Goal: Use online tool/utility: Use online tool/utility

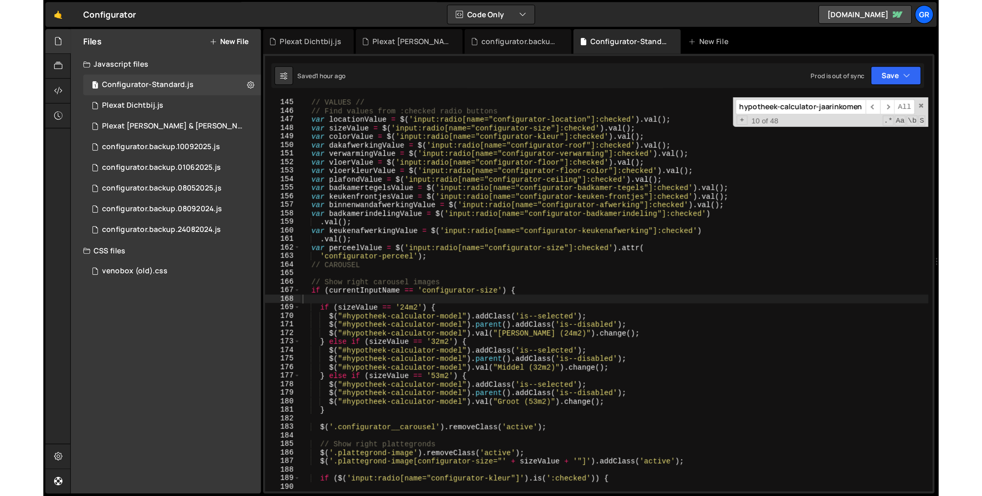
scroll to position [882, 0]
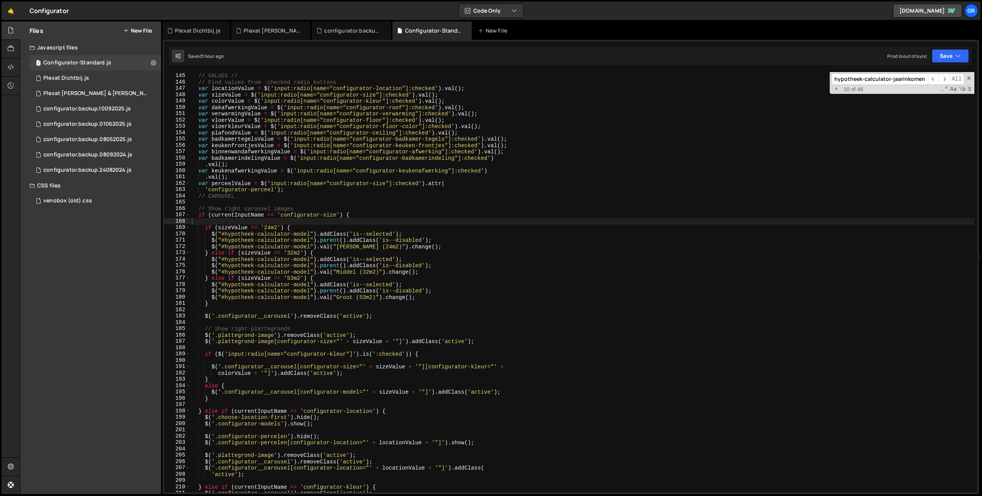
click at [337, 215] on div "// VALUES // // Find values from :checked radio buttons var locationValue = $ (…" at bounding box center [582, 282] width 784 height 433
drag, startPoint x: 968, startPoint y: 78, endPoint x: 944, endPoint y: 91, distance: 27.1
click at [663, 78] on span at bounding box center [968, 78] width 5 height 5
drag, startPoint x: 210, startPoint y: 232, endPoint x: 216, endPoint y: 233, distance: 5.8
click at [210, 232] on div "// VALUES // // Find values from :checked radio buttons var locationValue = $ (…" at bounding box center [582, 282] width 784 height 433
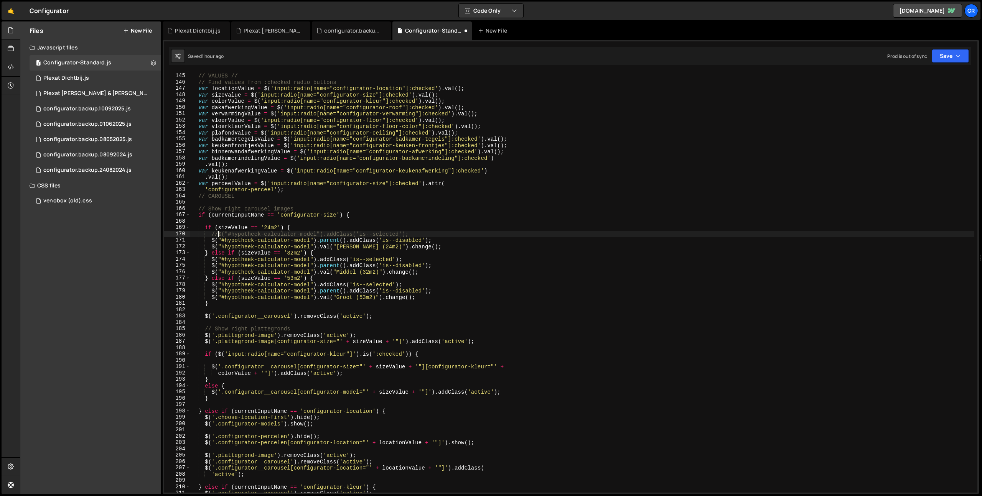
scroll to position [0, 2]
click at [212, 241] on div "// VALUES // // Find values from :checked radio buttons var locationValue = $ (…" at bounding box center [582, 282] width 784 height 433
click at [211, 260] on div "// VALUES // // Find values from :checked radio buttons var locationValue = $ (…" at bounding box center [582, 282] width 784 height 433
click at [211, 264] on div "// VALUES // // Find values from :checked radio buttons var locationValue = $ (…" at bounding box center [582, 282] width 784 height 433
click at [211, 284] on div "// VALUES // // Find values from :checked radio buttons var locationValue = $ (…" at bounding box center [582, 282] width 784 height 433
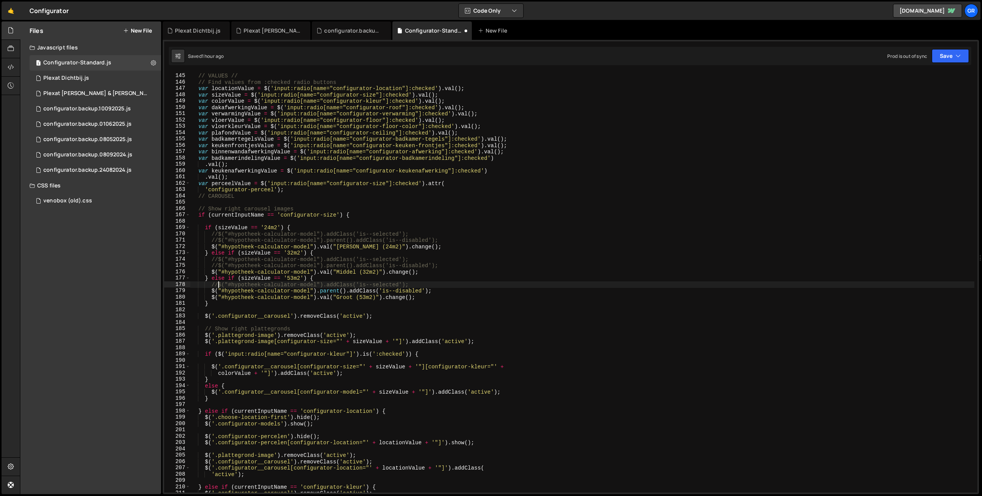
click at [211, 292] on div "// VALUES // // Find values from :checked radio buttons var locationValue = $ (…" at bounding box center [582, 282] width 784 height 433
click at [454, 281] on div "// VALUES // // Find values from :checked radio buttons var locationValue = $ (…" at bounding box center [582, 282] width 784 height 433
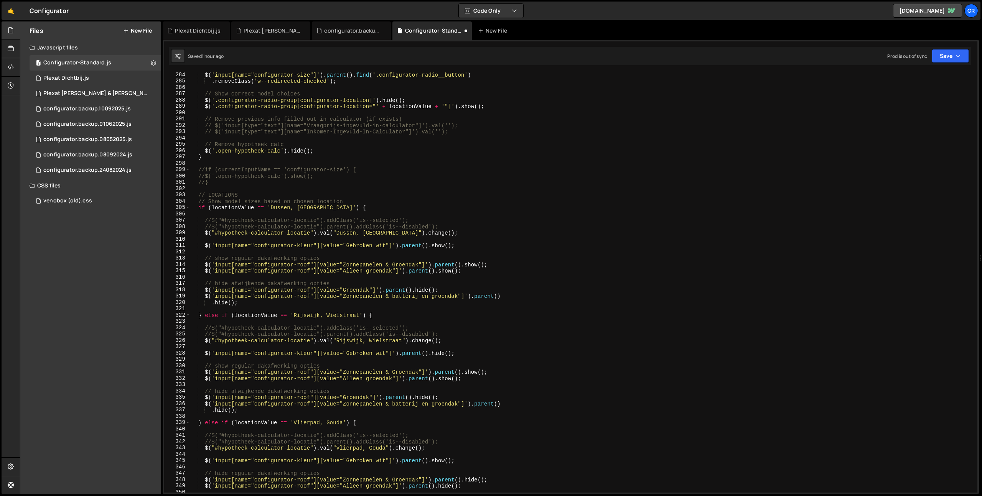
scroll to position [1806, 0]
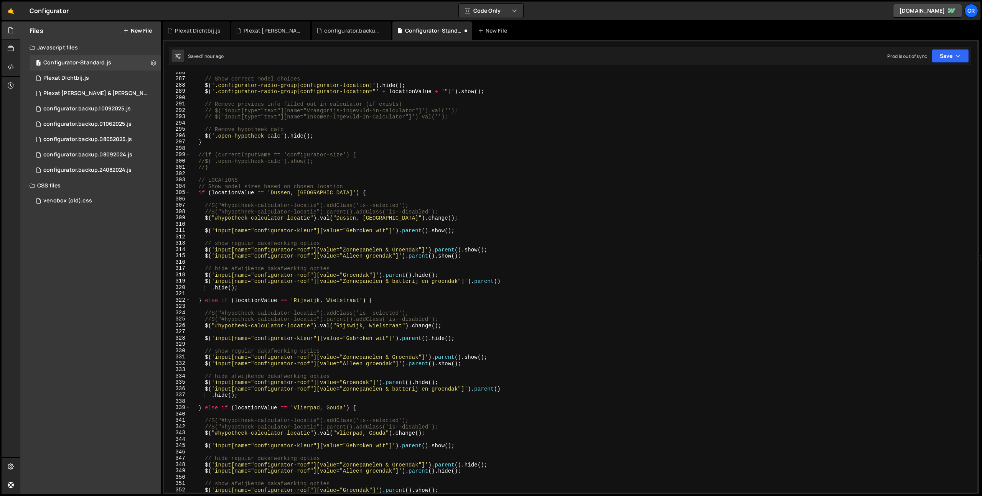
click at [473, 219] on div "// Show correct model choices $ ( '.configurator-radio-group[configurator-locat…" at bounding box center [582, 285] width 784 height 433
click at [205, 219] on div "// Show correct model choices $ ( '.configurator-radio-group[configurator-locat…" at bounding box center [582, 285] width 784 height 433
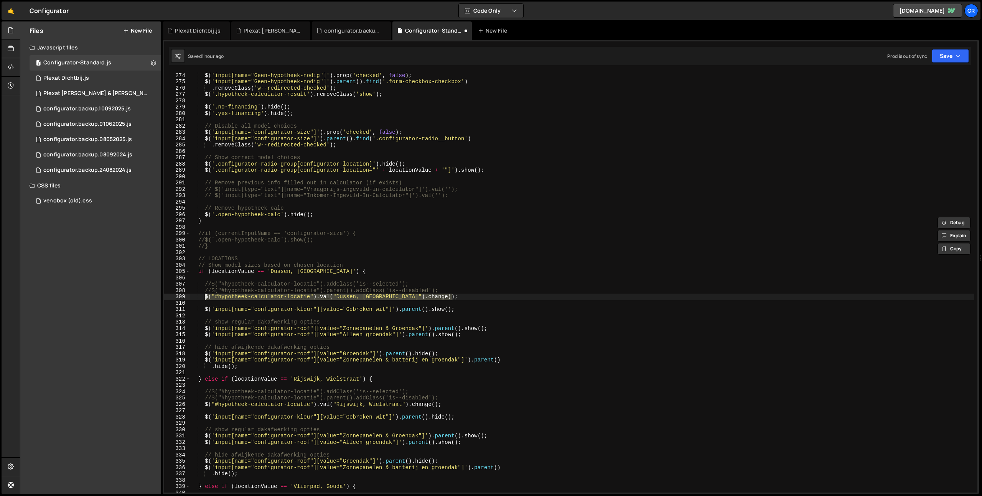
scroll to position [1726, 0]
click at [459, 296] on div "$ ( 'input[name="Geen-hypotheek-nodig"]' ) . prop ( 'checked' , false ) ; $ ( '…" at bounding box center [582, 282] width 784 height 421
click at [207, 284] on div "$ ( 'input[name="Geen-hypotheek-nodig"]' ) . prop ( 'checked' , false ) ; $ ( '…" at bounding box center [582, 284] width 784 height 433
click at [469, 299] on div "$ ( 'input[name="Geen-hypotheek-nodig"]' ) . prop ( 'checked' , false ) ; $ ( '…" at bounding box center [582, 284] width 784 height 433
drag, startPoint x: 204, startPoint y: 287, endPoint x: 245, endPoint y: 291, distance: 41.6
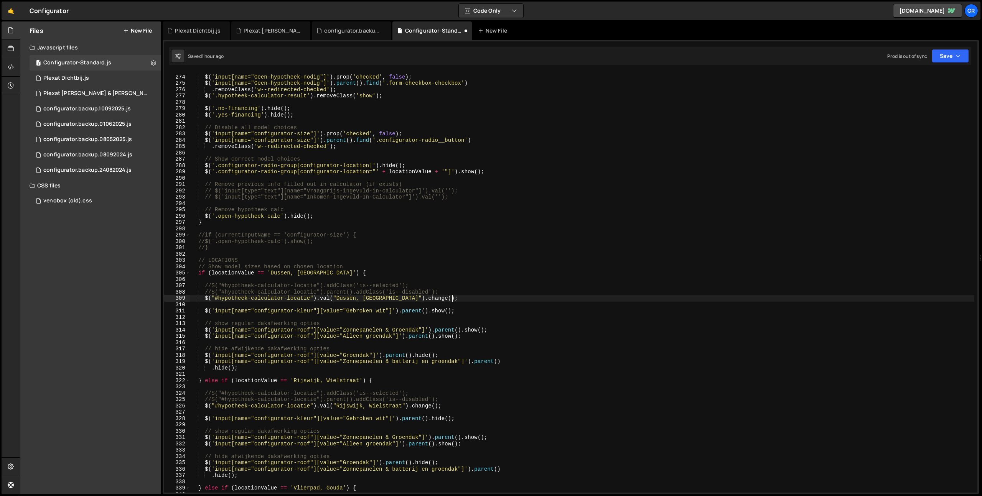
click at [204, 287] on div "$ ( 'input[name="Geen-hypotheek-nodig"]' ) . prop ( 'checked' , false ) ; $ ( '…" at bounding box center [582, 284] width 784 height 433
type textarea "//$("#hypotheek-calculator-locatie").addClass('is--selected'); //$("#hypotheek-…"
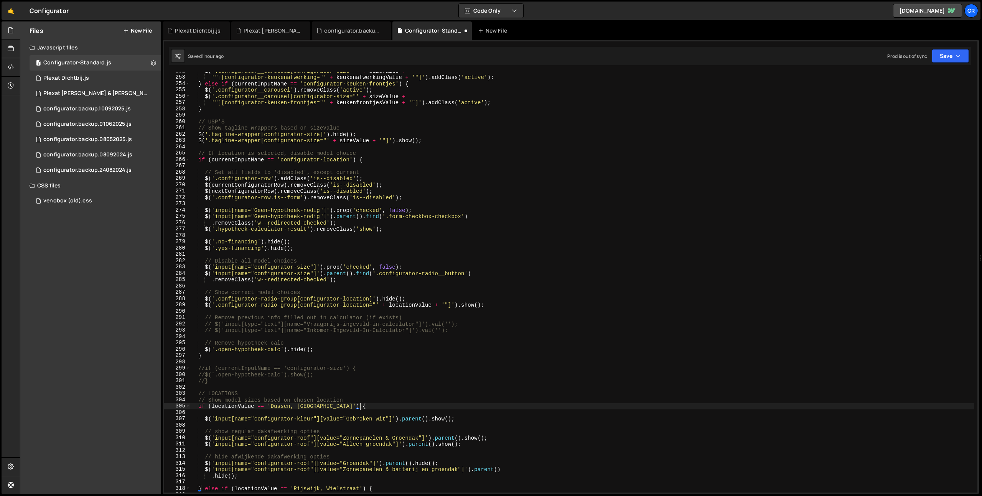
scroll to position [1583, 0]
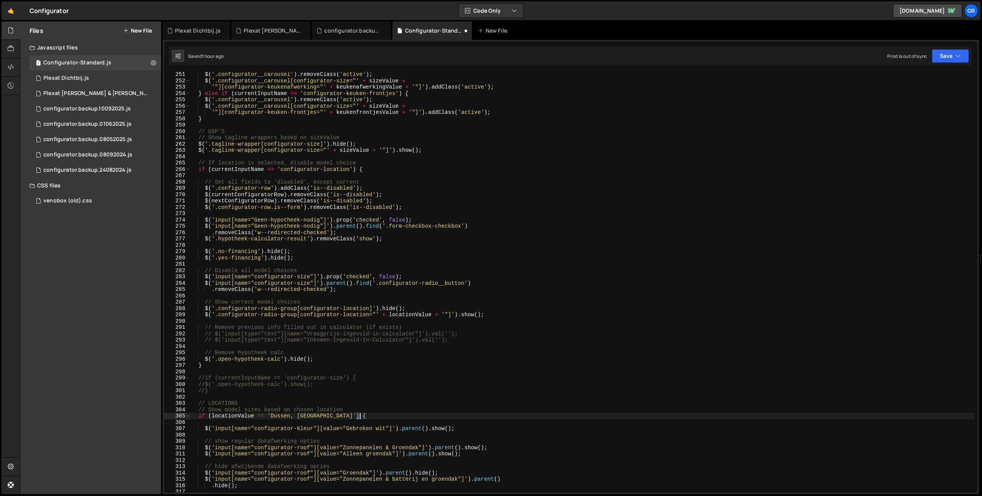
click at [332, 360] on div "$ ( '.configurator__carousel' ) . removeClass ( 'active' ) ; $ ( '.configurator…" at bounding box center [582, 287] width 784 height 433
type textarea "$('.open-hypotheek-calc').hide();"
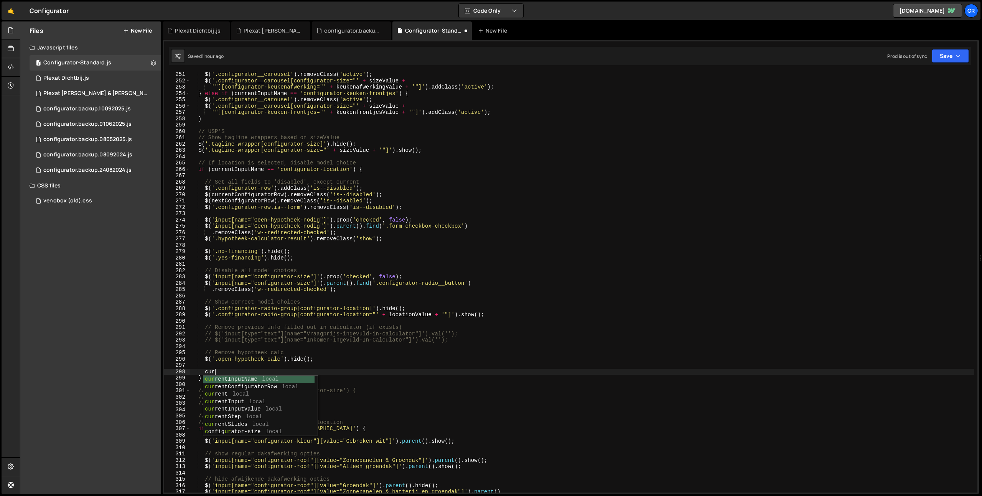
type textarea "c"
type textarea "= dussen {"
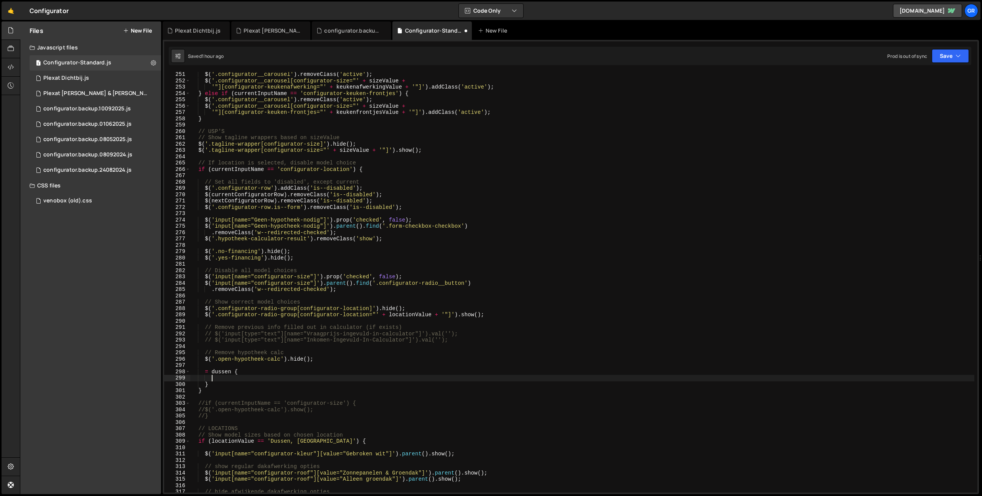
scroll to position [0, 1]
paste textarea "$("#hypotheek-calculator-locatie").val("[GEOGRAPHIC_DATA], [GEOGRAPHIC_DATA]").…"
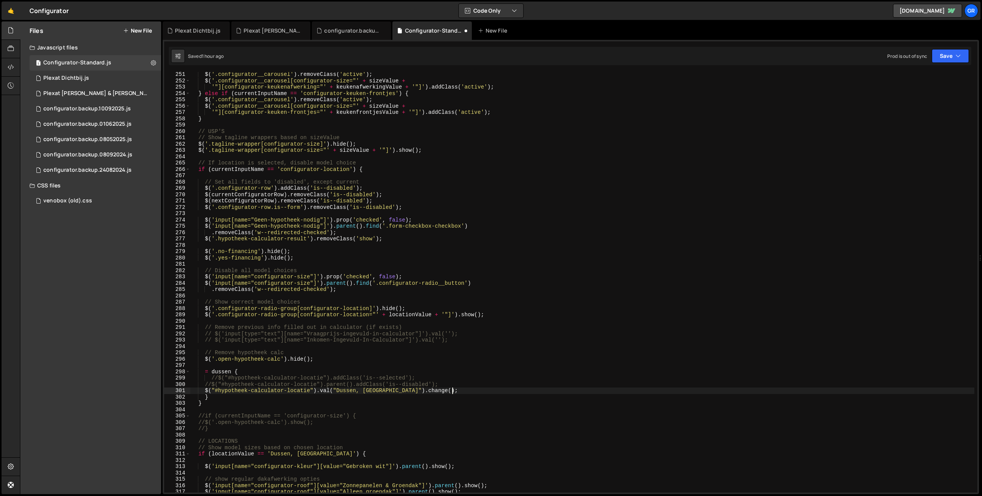
click at [206, 367] on div "$ ( '.configurator__carousel' ) . removeClass ( 'active' ) ; $ ( '.configurator…" at bounding box center [582, 287] width 784 height 433
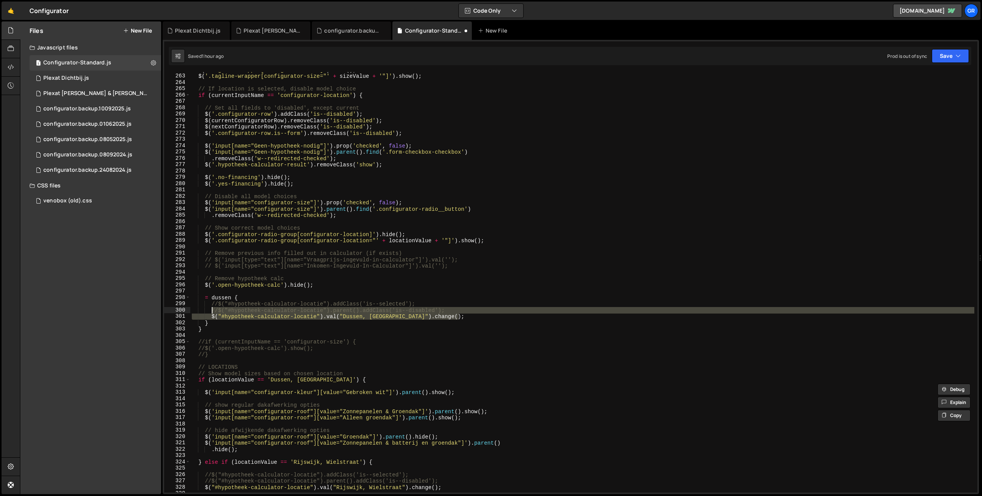
scroll to position [1663, 0]
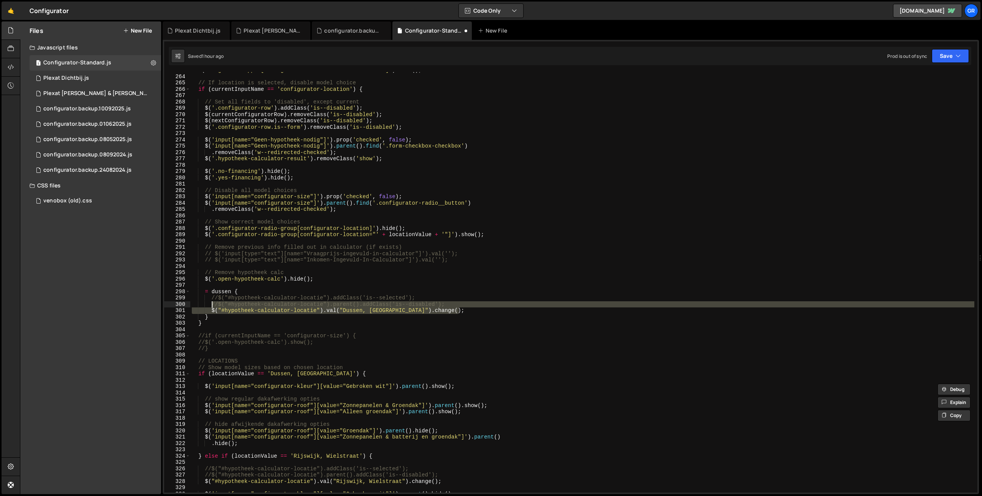
click at [552, 302] on div "$ ( '.tagline-wrapper[configurator-size="' + sizeValue + '"]' ) . show ( ) ; //…" at bounding box center [582, 282] width 784 height 421
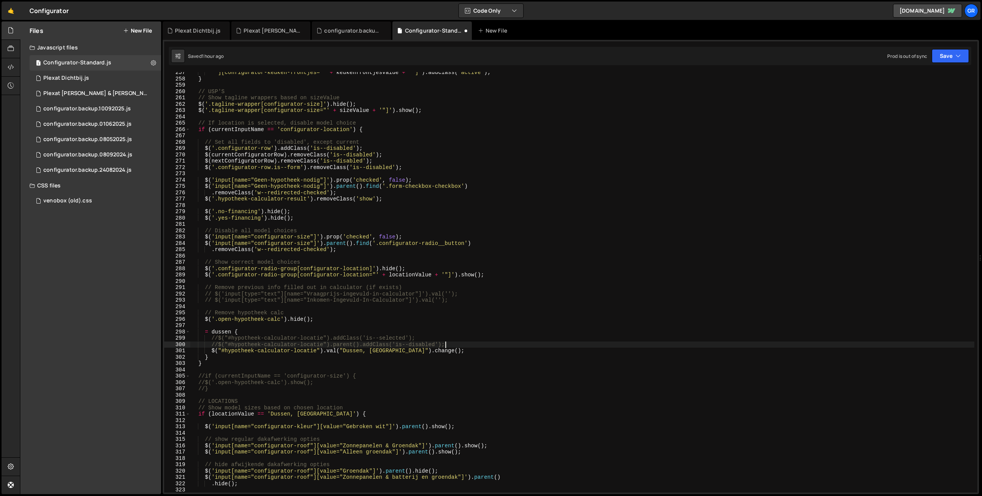
scroll to position [1623, 0]
type textarea "//$("#hypotheek-calculator-locatie").parent().addClass('is--disabled');"
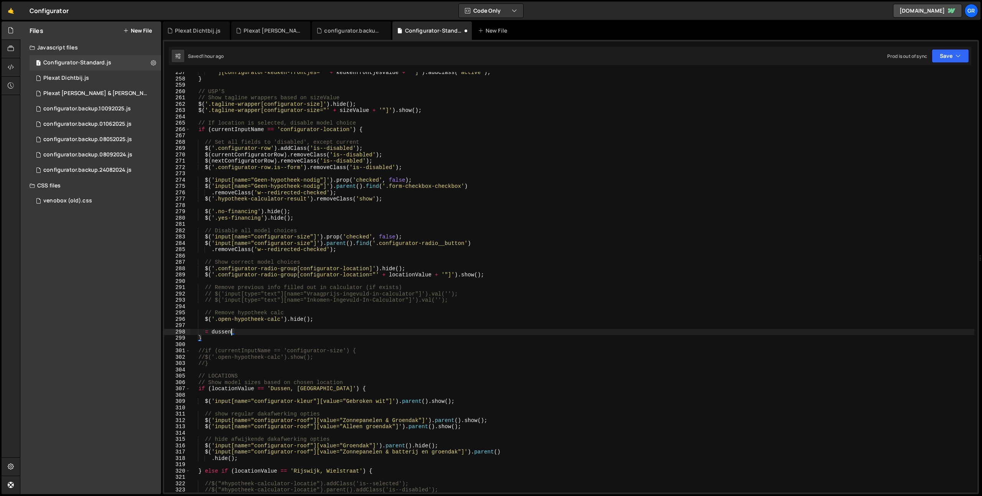
type textarea "="
type textarea "curre"
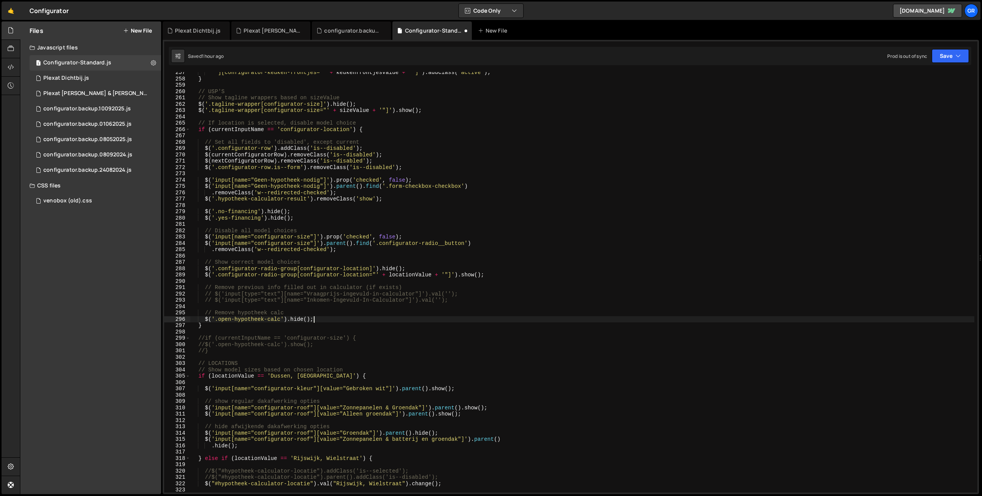
click at [229, 130] on div "'"][configurator-keuken-frontjes="' + keukenfrontjesValue + '"]' ) . addClass (…" at bounding box center [582, 285] width 784 height 433
type textarea "if (currentInputName == 'configurator-location') {"
click at [229, 130] on div "'"][configurator-keuken-frontjes="' + keukenfrontjesValue + '"]' ) . addClass (…" at bounding box center [582, 285] width 784 height 433
click at [396, 132] on div "'"][configurator-keuken-frontjes="' + keukenfrontjesValue + '"]' ) . addClass (…" at bounding box center [582, 285] width 784 height 433
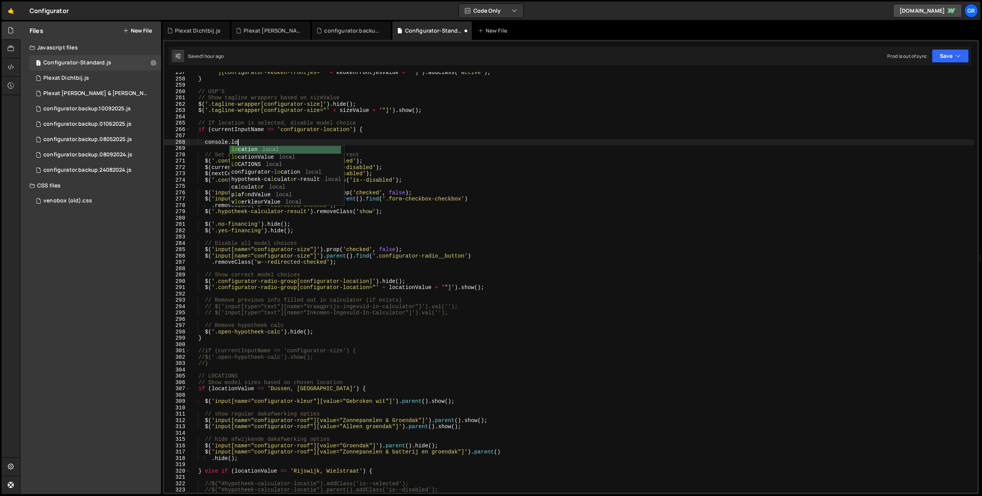
scroll to position [0, 3]
paste textarea "currentInputName"
click at [394, 367] on div "'"][configurator-keuken-frontjes="' + keukenfrontjesValue + '"]' ) . addClass (…" at bounding box center [582, 285] width 784 height 433
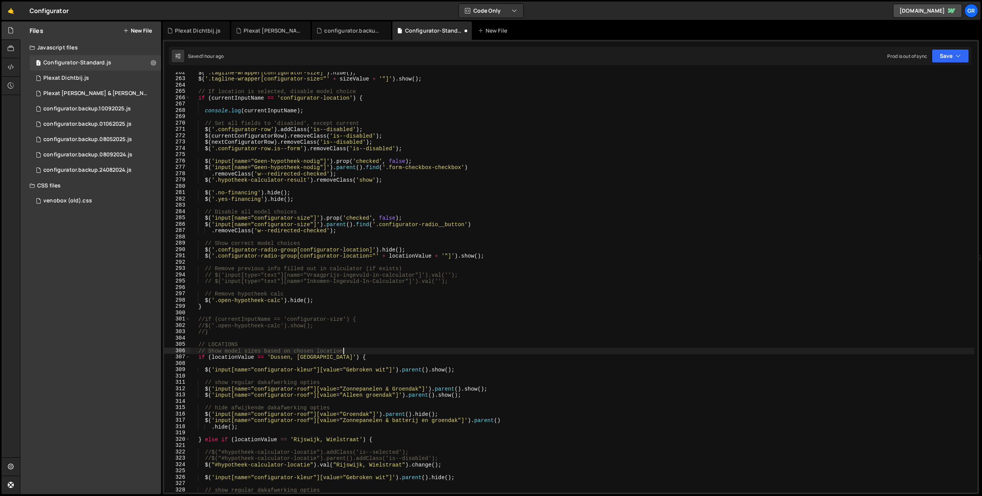
scroll to position [1655, 0]
click at [365, 359] on div "$ ( '.tagline-wrapper[configurator-size]' ) . hide ( ) ; $ ( '.tagline-wrapper[…" at bounding box center [582, 285] width 784 height 433
type textarea "if (locationValue == '[GEOGRAPHIC_DATA], [GEOGRAPHIC_DATA]') {"
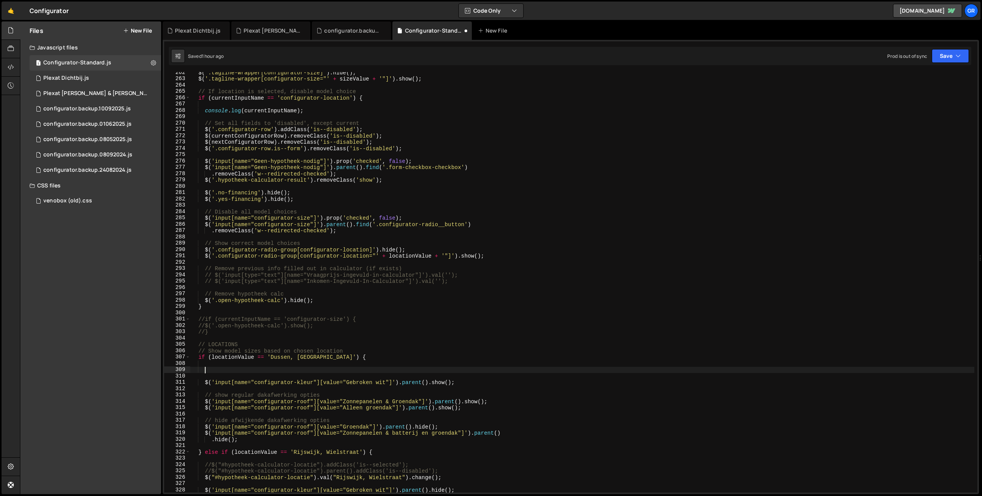
paste textarea "currentInputName"
type textarea "currentInputName"
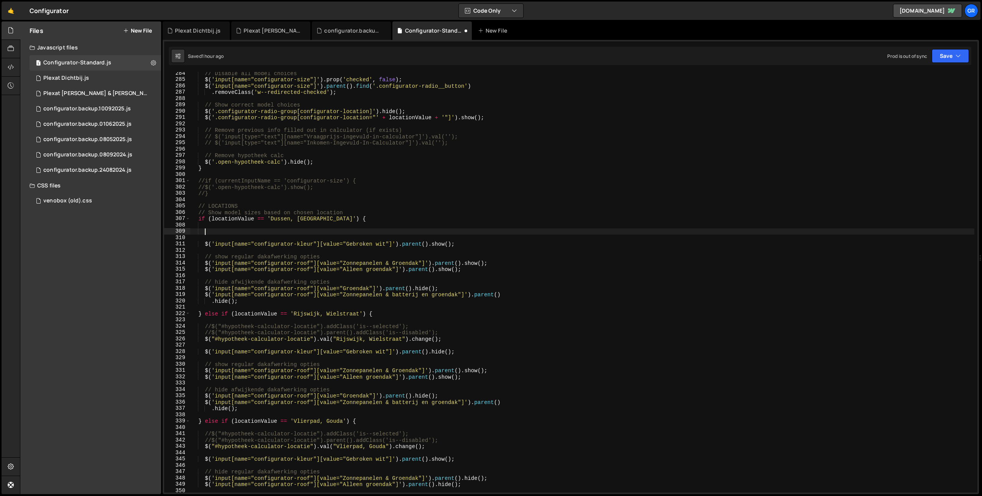
scroll to position [1793, 0]
click at [458, 339] on div "// Disable all model choices $ ( 'input[name="configurator-size"]' ) . prop ( '…" at bounding box center [582, 286] width 784 height 433
type textarea "$("#hypotheek-calculator-locatie").val("[GEOGRAPHIC_DATA], [GEOGRAPHIC_DATA]").…"
drag, startPoint x: 204, startPoint y: 338, endPoint x: 307, endPoint y: 245, distance: 139.1
click at [204, 338] on div "// Disable all model choices $ ( 'input[name="configurator-size"]' ) . prop ( '…" at bounding box center [582, 286] width 784 height 433
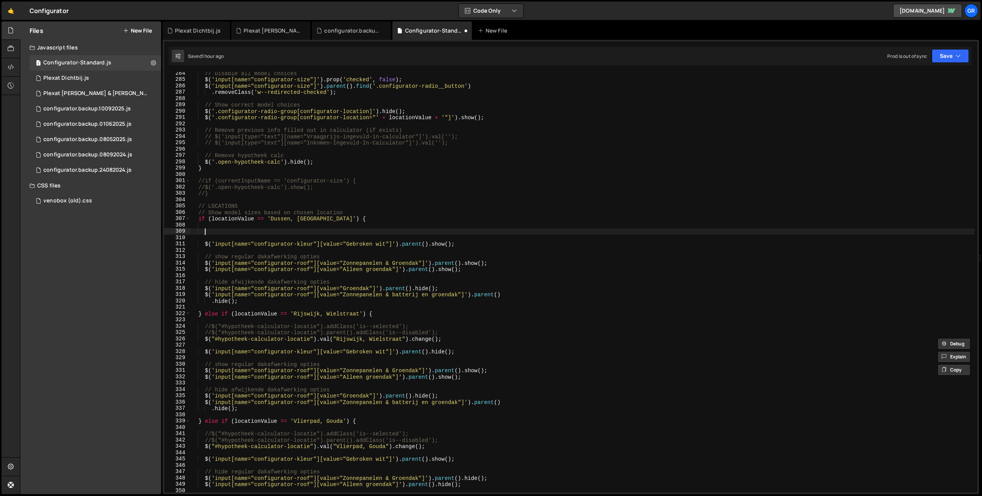
click at [379, 231] on div "// Disable all model choices $ ( 'input[name="configurator-size"]' ) . prop ( '…" at bounding box center [582, 286] width 784 height 433
paste textarea "$("#hypotheek-calculator-locatie").val("[GEOGRAPHIC_DATA], [GEOGRAPHIC_DATA]").…"
drag, startPoint x: 270, startPoint y: 217, endPoint x: 354, endPoint y: 220, distance: 84.5
click at [270, 217] on div "// Disable all model choices $ ( 'input[name="configurator-size"]' ) . prop ( '…" at bounding box center [582, 286] width 784 height 433
click at [346, 219] on div "// Disable all model choices $ ( 'input[name="configurator-size"]' ) . prop ( '…" at bounding box center [582, 286] width 784 height 433
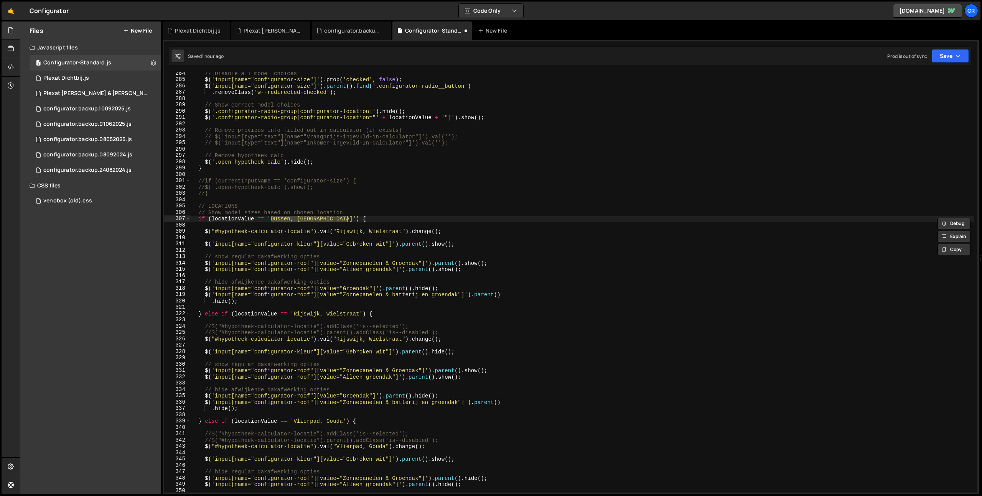
click at [337, 231] on div "// Disable all model choices $ ( 'input[name="configurator-size"]' ) . prop ( '…" at bounding box center [582, 286] width 784 height 433
click at [401, 231] on div "// Disable all model choices $ ( 'input[name="configurator-size"]' ) . prop ( '…" at bounding box center [582, 286] width 784 height 433
paste textarea "[GEOGRAPHIC_DATA], [GEOGRAPHIC_DATA]"
drag, startPoint x: 453, startPoint y: 332, endPoint x: 206, endPoint y: 315, distance: 247.2
click at [453, 332] on div "// Disable all model choices $ ( 'input[name="configurator-size"]' ) . prop ( '…" at bounding box center [582, 286] width 784 height 433
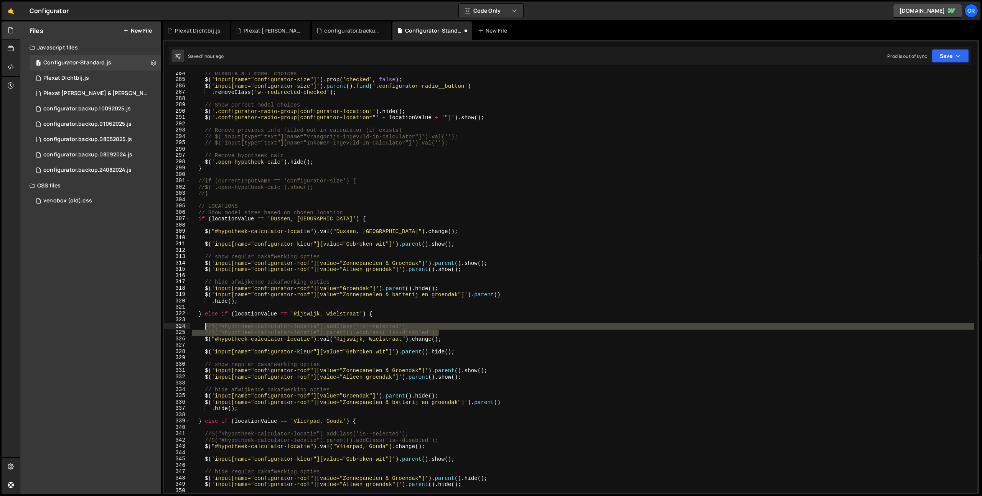
drag, startPoint x: 204, startPoint y: 326, endPoint x: 279, endPoint y: 293, distance: 81.1
click at [204, 326] on div "// Disable all model choices $ ( 'input[name="configurator-size"]' ) . prop ( '…" at bounding box center [582, 286] width 784 height 433
click at [385, 221] on div "// Disable all model choices $ ( 'input[name="configurator-size"]' ) . prop ( '…" at bounding box center [582, 286] width 784 height 433
type textarea "if (locationValue == '[GEOGRAPHIC_DATA], [GEOGRAPHIC_DATA]') {"
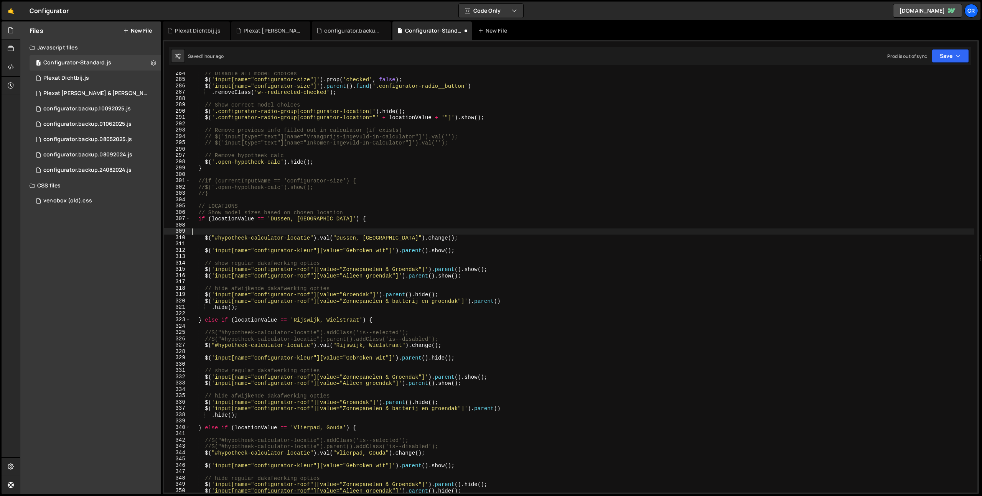
paste textarea "//$("#hypotheek-calculator-locatie").parent().addClass('is--disabled');"
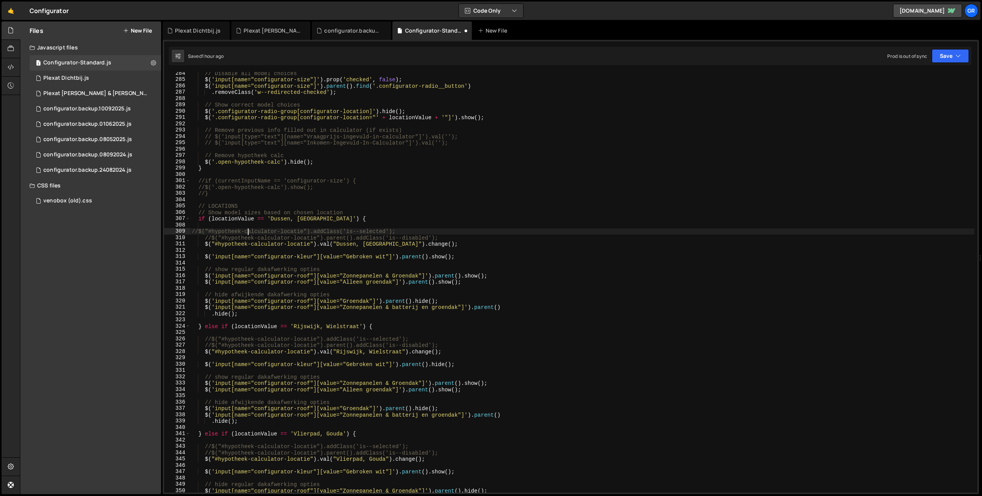
click at [248, 231] on div "// Disable all model choices $ ( 'input[name="configurator-size"]' ) . prop ( '…" at bounding box center [582, 286] width 784 height 433
click at [247, 231] on div "// Disable all model choices $ ( 'input[name="configurator-size"]' ) . prop ( '…" at bounding box center [582, 286] width 784 height 433
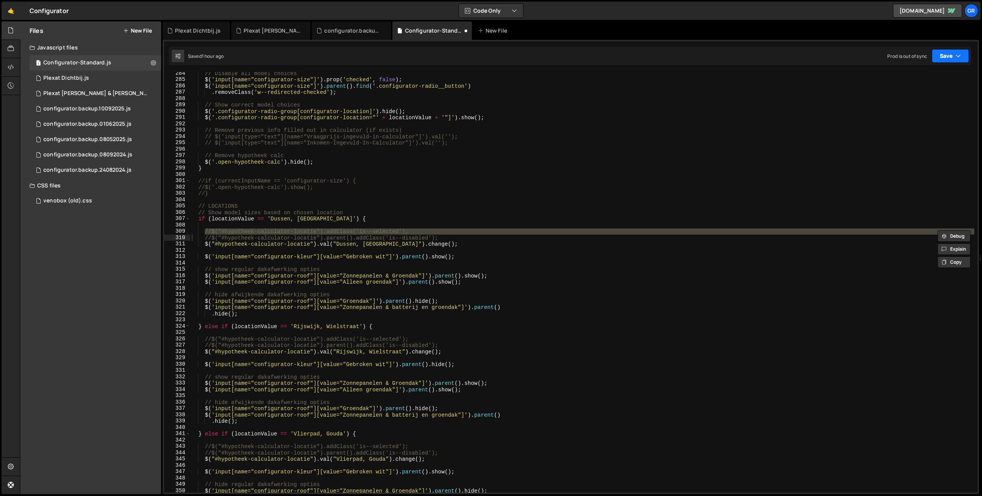
click at [663, 60] on button "Save" at bounding box center [950, 56] width 37 height 14
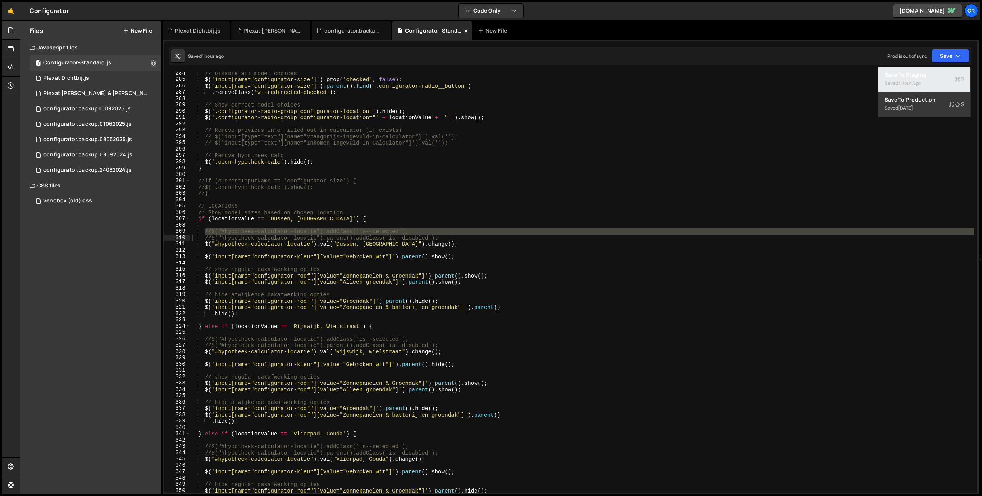
drag, startPoint x: 939, startPoint y: 74, endPoint x: 919, endPoint y: 74, distance: 20.0
click at [663, 74] on div "Save to Staging S" at bounding box center [925, 75] width 80 height 8
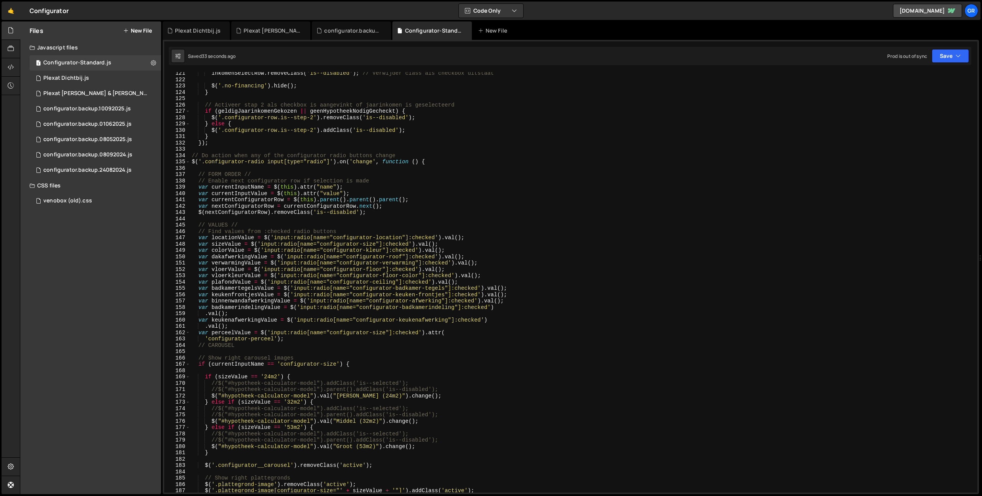
scroll to position [730, 0]
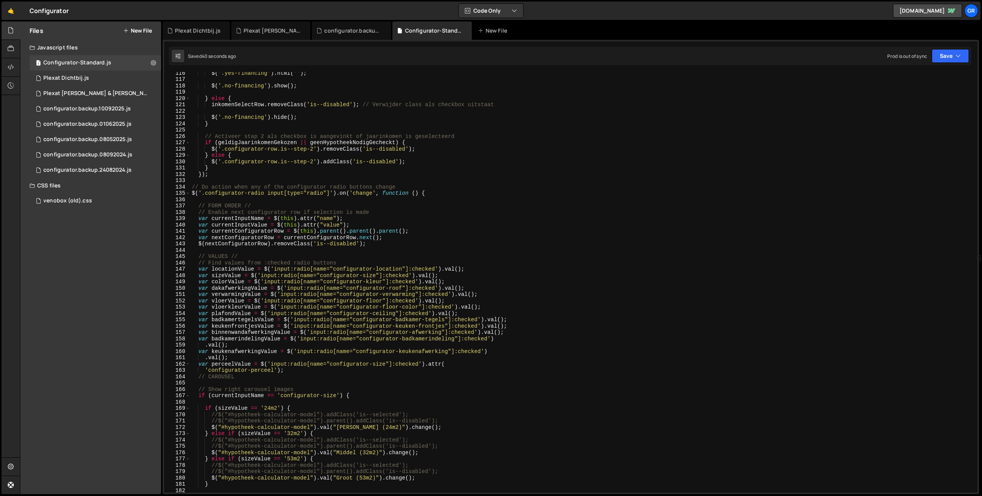
click at [236, 225] on div "$ ( '.yes-financing' ) . html ( '' ) ; $ ( '.no-financing' ) . show ( ) ; } els…" at bounding box center [582, 286] width 784 height 433
click at [236, 225] on div "$ ( '.yes-financing' ) . html ( '' ) ; $ ( '.no-financing' ) . show ( ) ; } els…" at bounding box center [582, 285] width 784 height 433
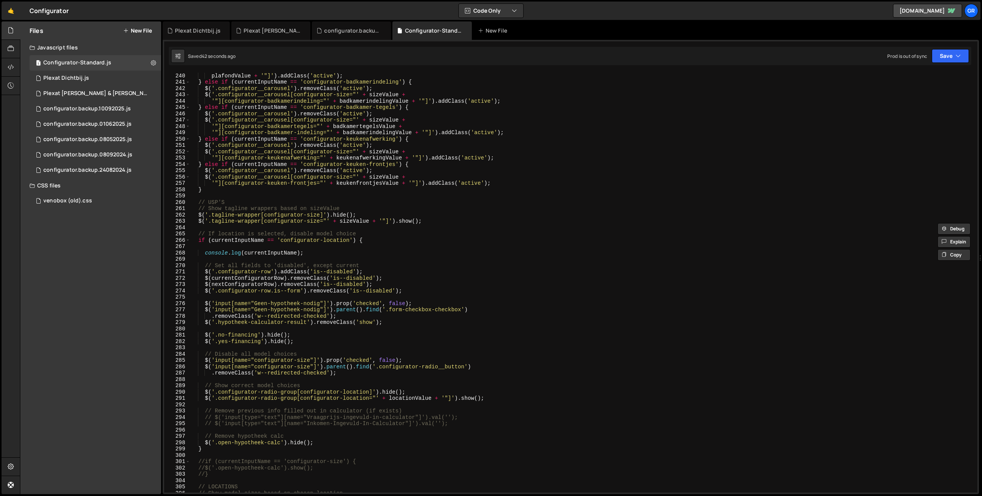
scroll to position [1522, 0]
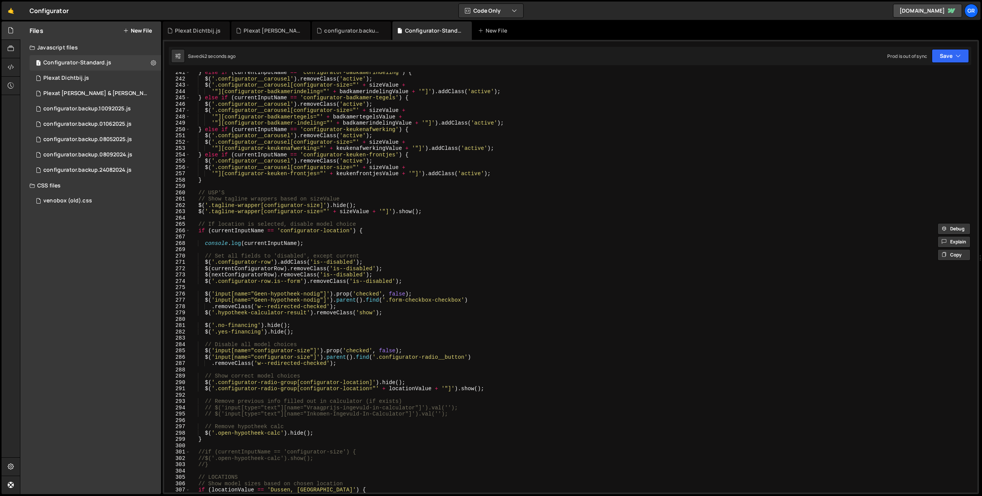
click at [283, 243] on div "} else if ( currentInputName == 'configurator-badkamerindeling' ) { $ ( '.confi…" at bounding box center [582, 285] width 784 height 433
paste textarea "Valu"
click at [663, 52] on button "Save" at bounding box center [950, 56] width 37 height 14
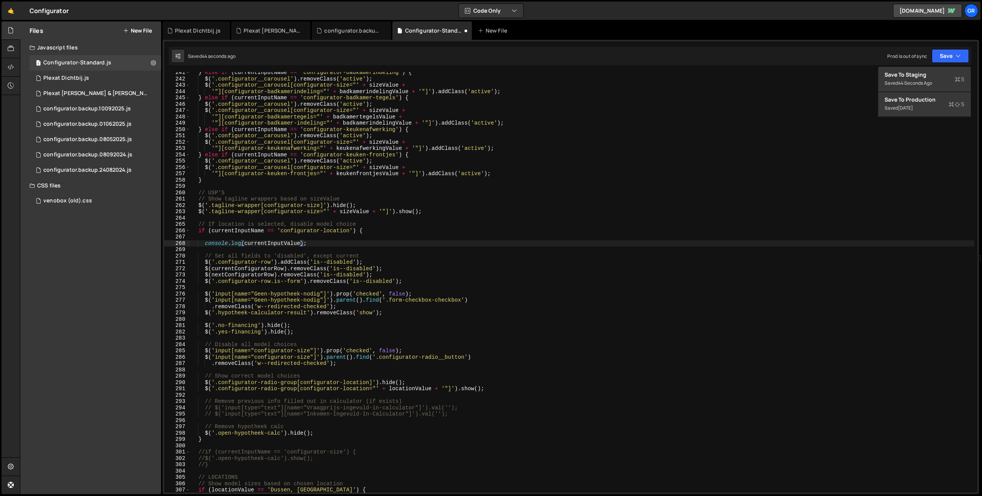
click at [663, 63] on div "Saved 44 seconds ago Prod is out of sync Upgrade to Edit Save Save to Staging S…" at bounding box center [570, 56] width 803 height 18
drag, startPoint x: 958, startPoint y: 54, endPoint x: 951, endPoint y: 63, distance: 11.2
click at [663, 54] on icon "button" at bounding box center [958, 56] width 5 height 8
drag, startPoint x: 943, startPoint y: 69, endPoint x: 969, endPoint y: 89, distance: 32.4
click at [663, 69] on button "Save to Staging S Saved 45 seconds ago" at bounding box center [924, 79] width 92 height 25
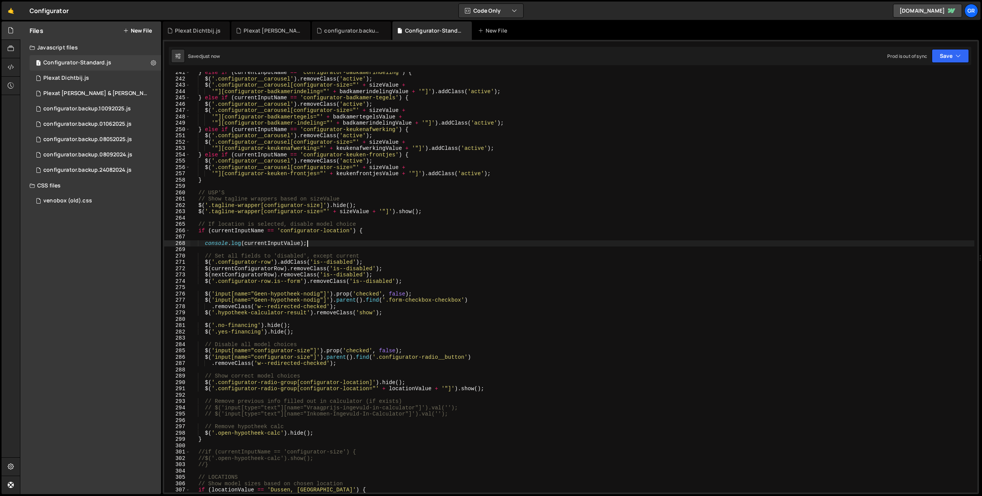
click at [331, 242] on div "} else if ( currentInputName == 'configurator-badkamerindeling' ) { $ ( '.confi…" at bounding box center [582, 285] width 784 height 433
click at [371, 229] on div "} else if ( currentInputName == 'configurator-badkamerindeling' ) { $ ( '.confi…" at bounding box center [582, 285] width 784 height 433
type textarea "if (currentInputName == 'configurator-location') {"
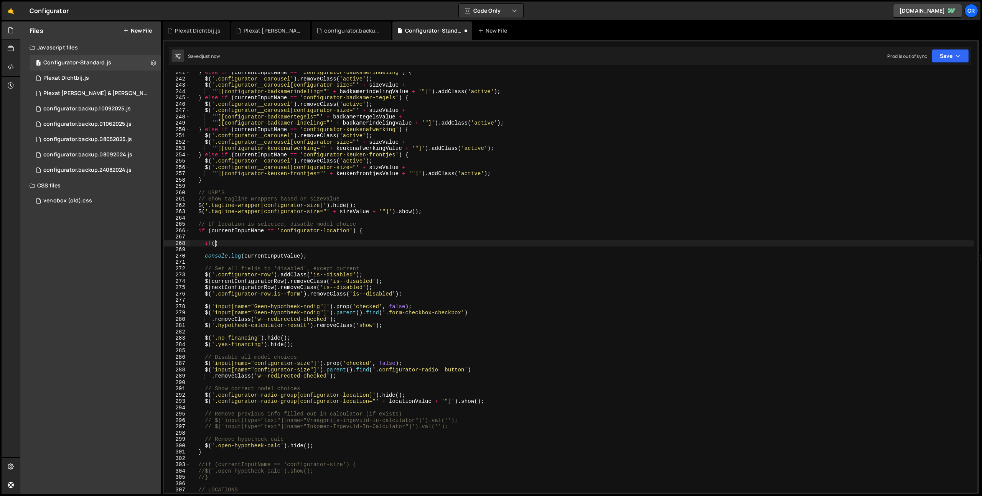
scroll to position [0, 1]
paste textarea "currentInputValue"
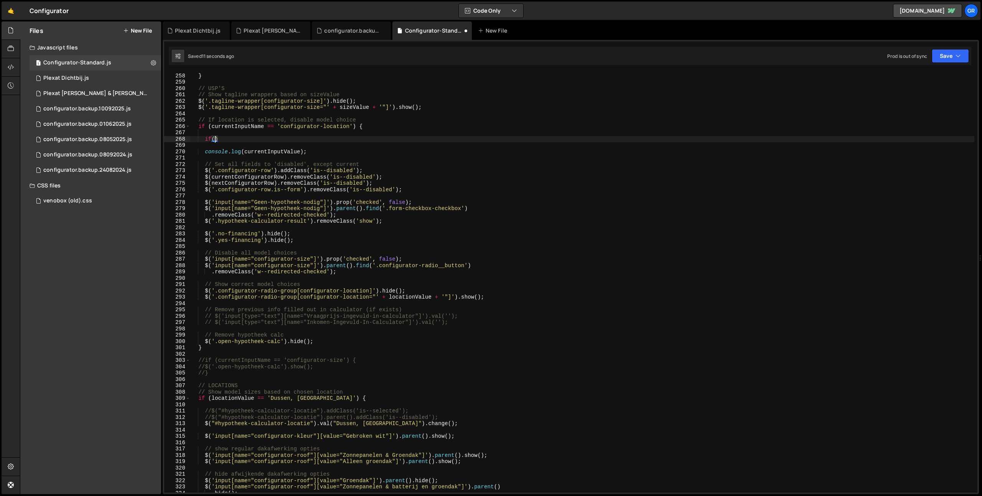
scroll to position [1659, 0]
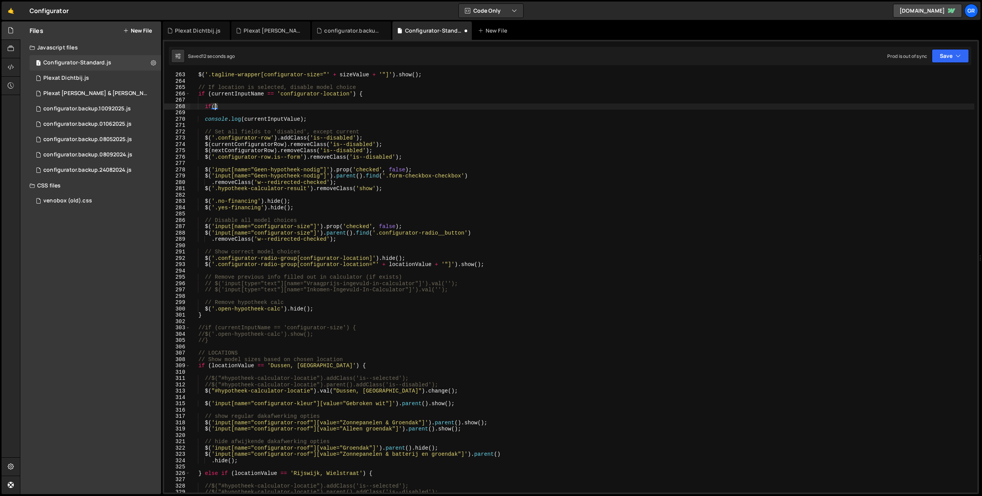
click at [199, 367] on div "$ ( '.tagline-wrapper[configurator-size="' + sizeValue + '"]' ) . show ( ) ; //…" at bounding box center [582, 288] width 784 height 433
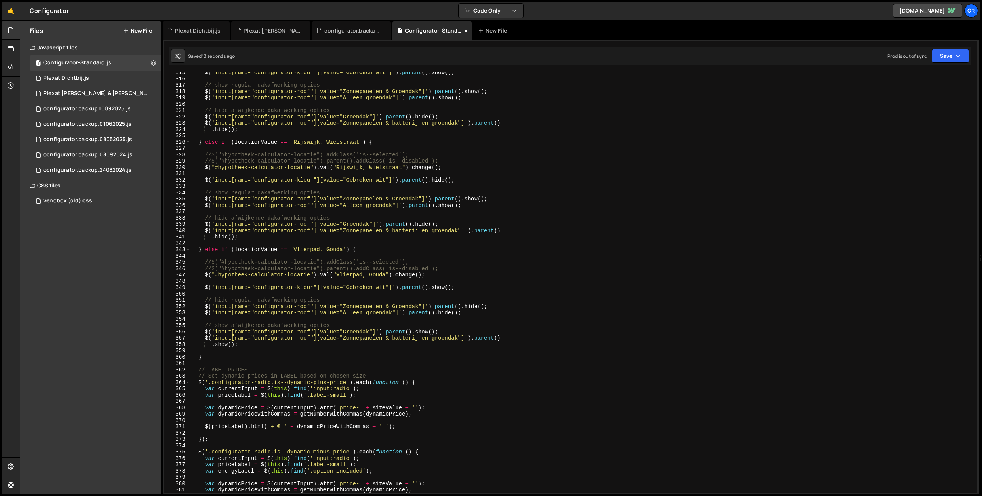
scroll to position [2011, 0]
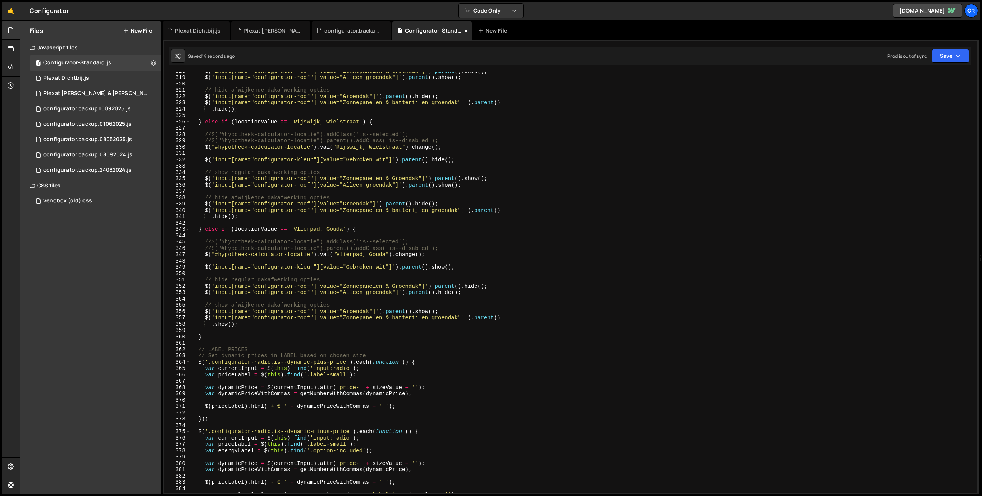
click at [208, 336] on div "$ ( 'input[name="configurator-roof"][value="Zonnepanelen & Groendak"]' ) . pare…" at bounding box center [582, 284] width 784 height 433
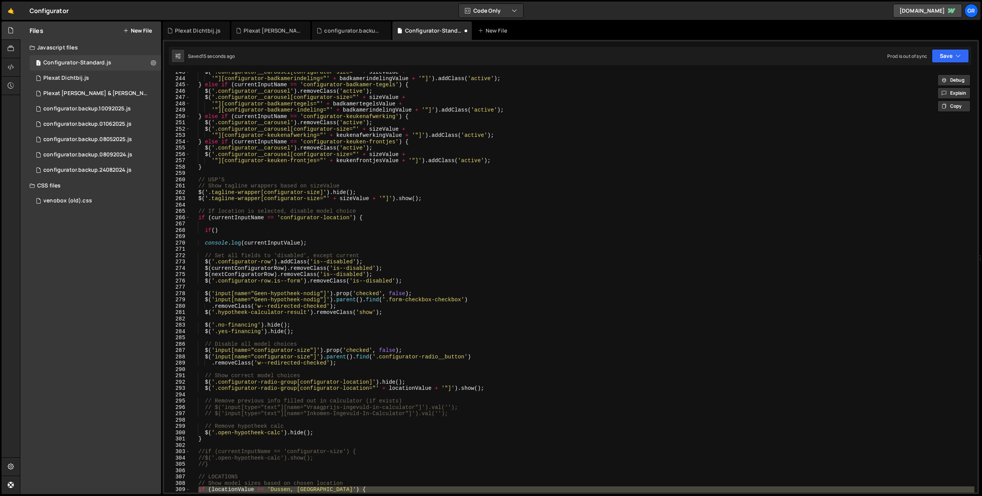
scroll to position [1515, 0]
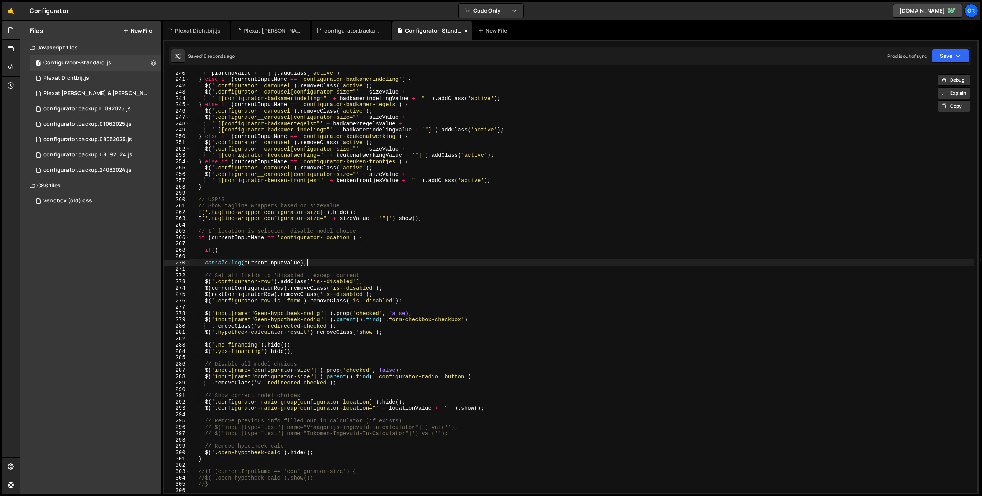
click at [324, 262] on div "plafondValue + '"]' ) . addClass ( 'active' ) ; } else if ( currentInputName ==…" at bounding box center [582, 286] width 784 height 433
type textarea "console.log(currentInputValue);"
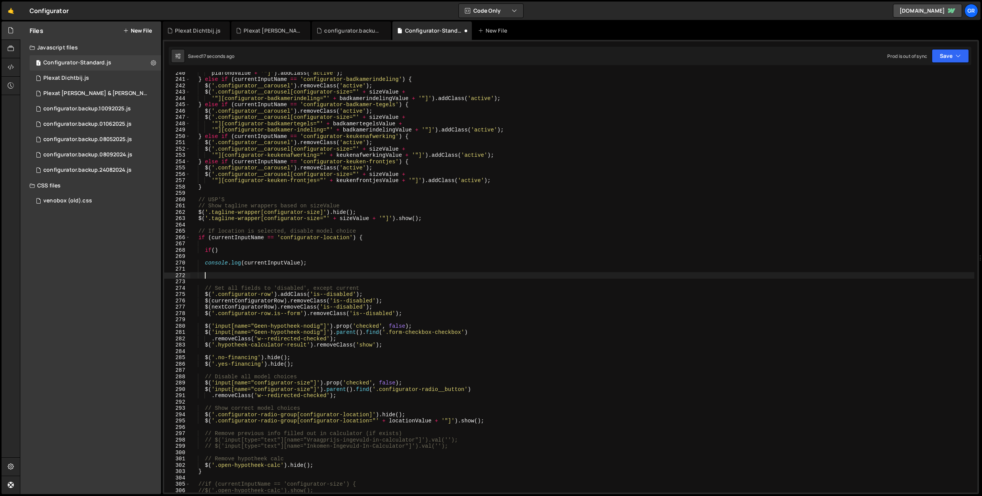
paste textarea "}"
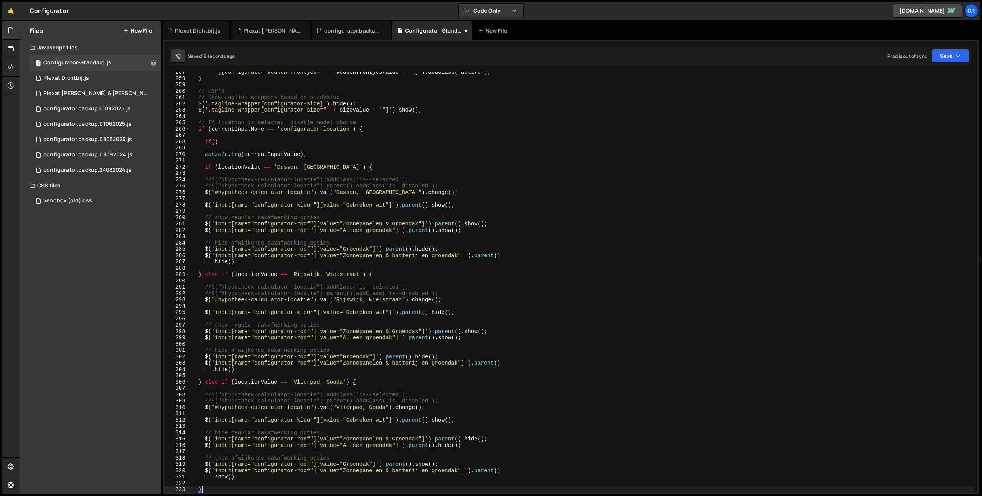
click at [250, 155] on div "'"][configurator-keuken-frontjes="' + keukenfrontjesValue + '"]' ) . addClass (…" at bounding box center [582, 285] width 784 height 433
click at [244, 165] on div "'"][configurator-keuken-frontjes="' + keukenfrontjesValue + '"]' ) . addClass (…" at bounding box center [582, 285] width 784 height 433
paste textarea "currentInput"
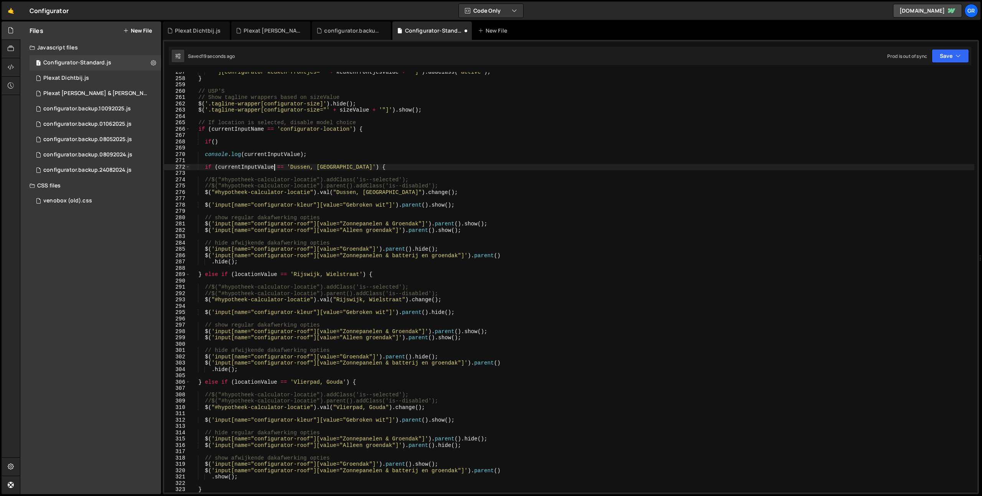
click at [257, 276] on div "'"][configurator-keuken-frontjes="' + keukenfrontjesValue + '"]' ) . addClass (…" at bounding box center [582, 285] width 784 height 433
paste textarea "currentInput"
click at [247, 367] on div "'"][configurator-keuken-frontjes="' + keukenfrontjesValue + '"]' ) . addClass (…" at bounding box center [582, 285] width 784 height 433
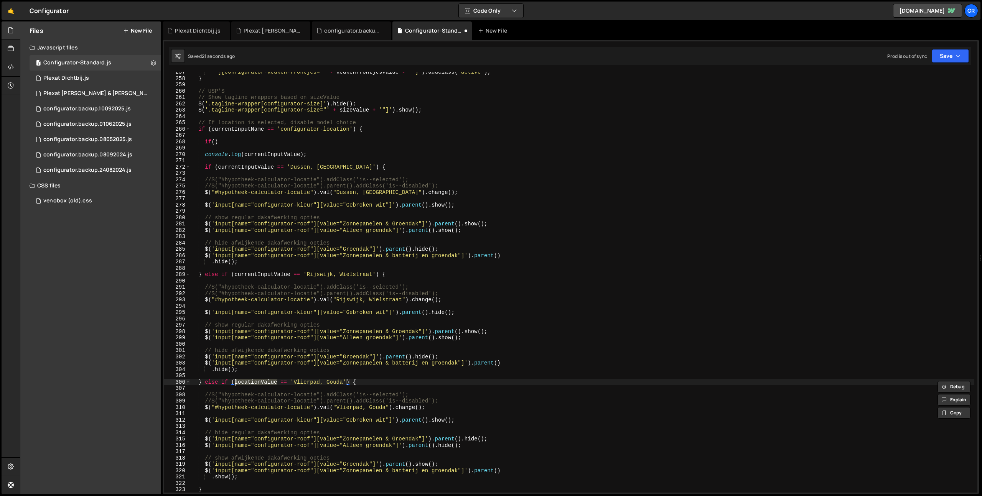
paste textarea "currentInput"
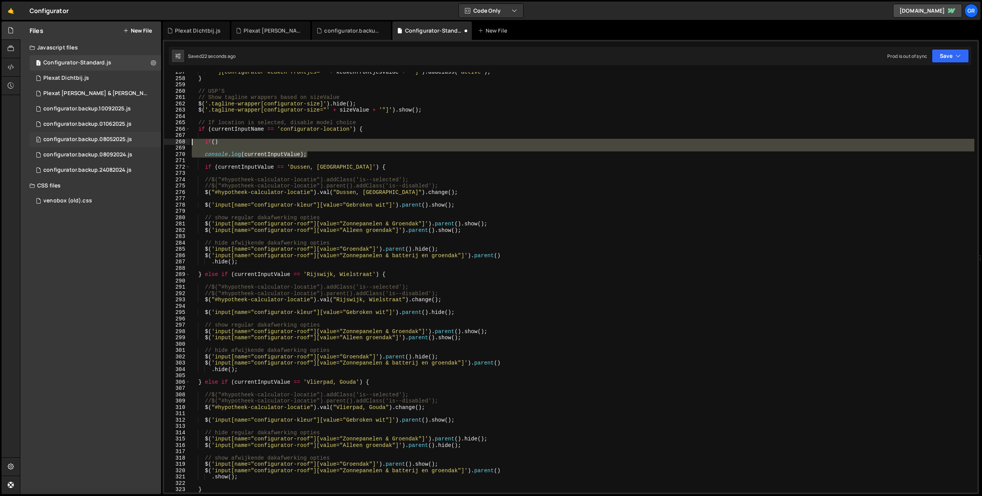
drag, startPoint x: 194, startPoint y: 147, endPoint x: 132, endPoint y: 142, distance: 62.4
click at [132, 142] on div "Files New File Javascript files 1 Configurator-Standard.js 0 1 Plexat Dichtbij.…" at bounding box center [501, 257] width 962 height 473
type textarea "if()"
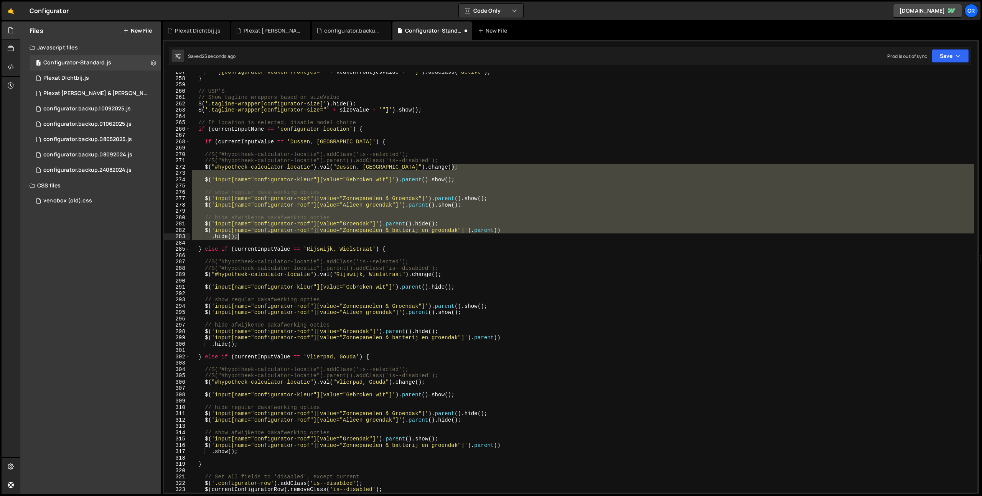
drag, startPoint x: 458, startPoint y: 167, endPoint x: 534, endPoint y: 240, distance: 105.0
click at [534, 240] on div "'"][configurator-keuken-frontjes="' + keukenfrontjesValue + '"]' ) . addClass (…" at bounding box center [582, 285] width 784 height 433
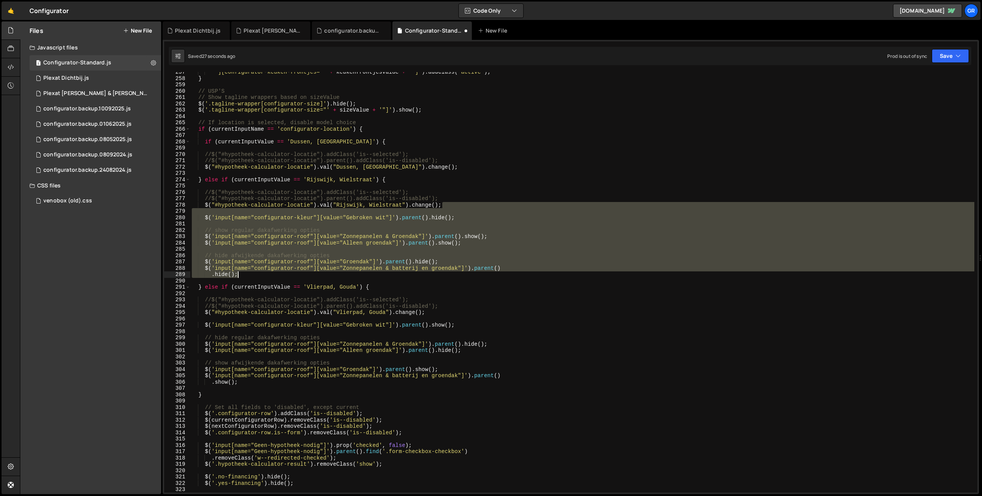
drag, startPoint x: 450, startPoint y: 204, endPoint x: 530, endPoint y: 276, distance: 107.3
click at [530, 276] on div "'"][configurator-keuken-frontjes="' + keukenfrontjesValue + '"]' ) . addClass (…" at bounding box center [582, 285] width 784 height 433
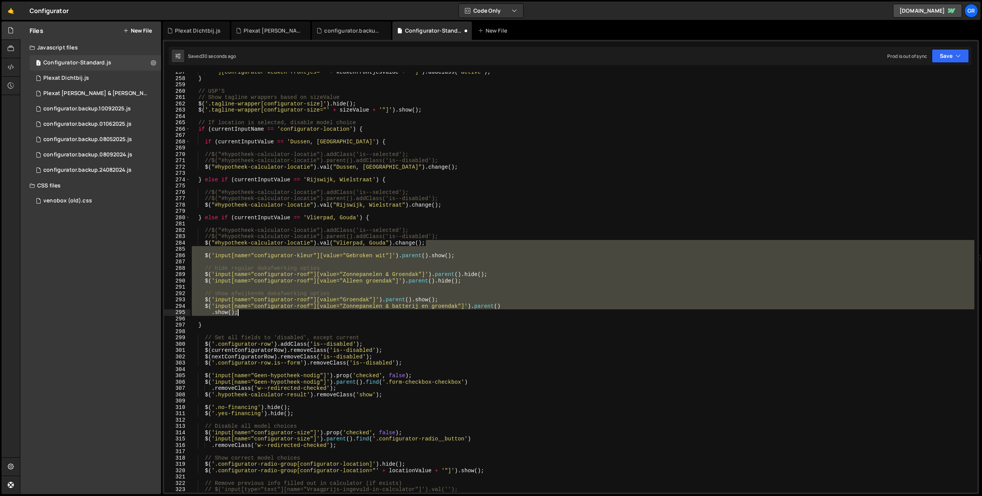
drag, startPoint x: 439, startPoint y: 242, endPoint x: 550, endPoint y: 315, distance: 132.3
click at [550, 315] on div "'"][configurator-keuken-frontjes="' + keukenfrontjesValue + '"]' ) . addClass (…" at bounding box center [582, 285] width 784 height 433
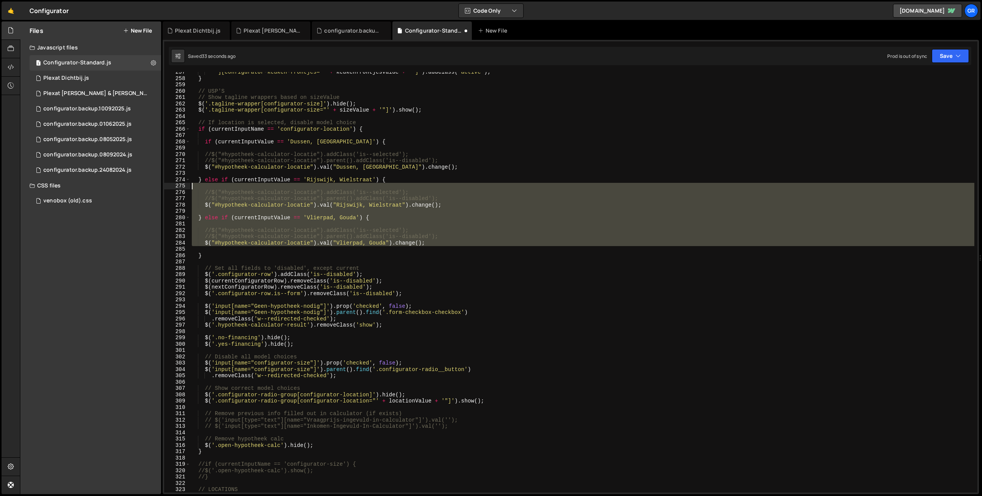
drag, startPoint x: 207, startPoint y: 252, endPoint x: 196, endPoint y: 181, distance: 71.8
click at [196, 181] on div "'"][configurator-keuken-frontjes="' + keukenfrontjesValue + '"]' ) . addClass (…" at bounding box center [582, 285] width 784 height 433
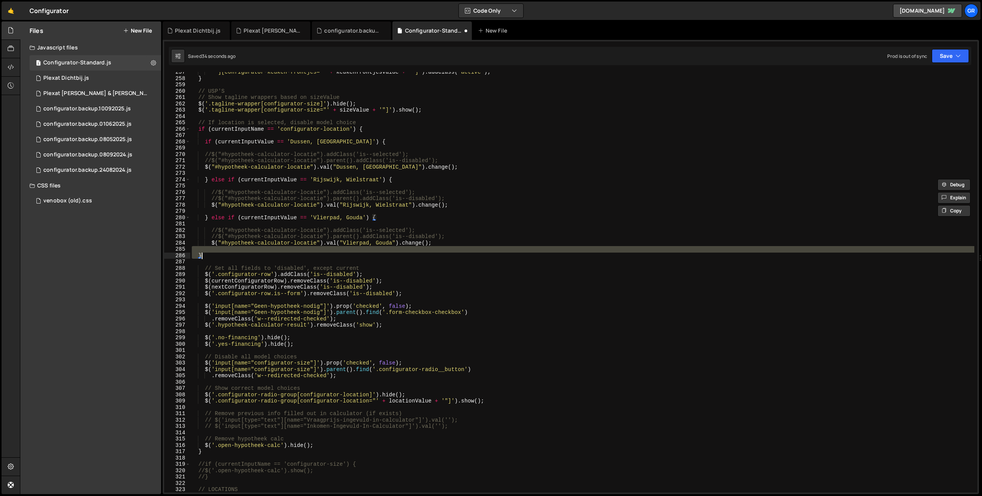
drag, startPoint x: 214, startPoint y: 251, endPoint x: 208, endPoint y: 256, distance: 8.4
click at [208, 256] on div "'"][configurator-keuken-frontjes="' + keukenfrontjesValue + '"]' ) . addClass (…" at bounding box center [582, 285] width 784 height 433
click at [214, 257] on div "'"][configurator-keuken-frontjes="' + keukenfrontjesValue + '"]' ) . addClass (…" at bounding box center [582, 282] width 784 height 421
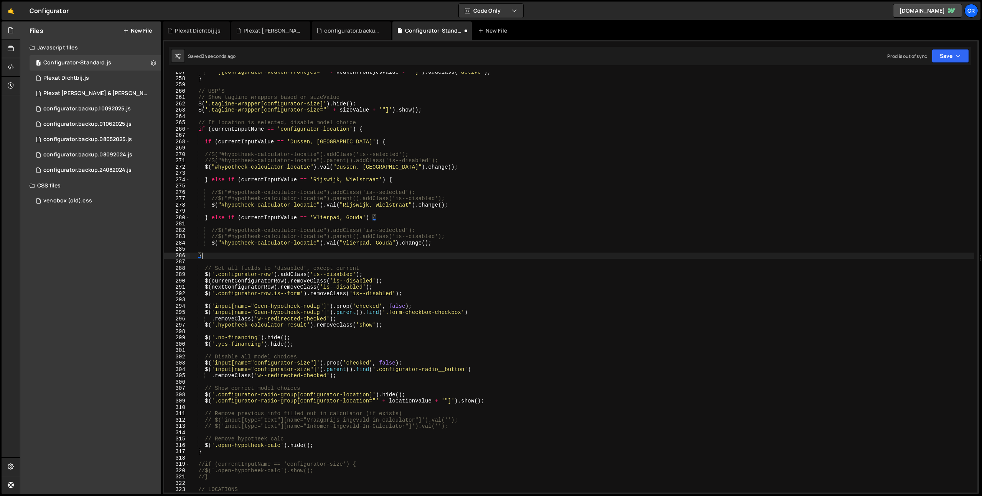
click at [214, 257] on div "'"][configurator-keuken-frontjes="' + keukenfrontjesValue + '"]' ) . addClass (…" at bounding box center [582, 285] width 784 height 433
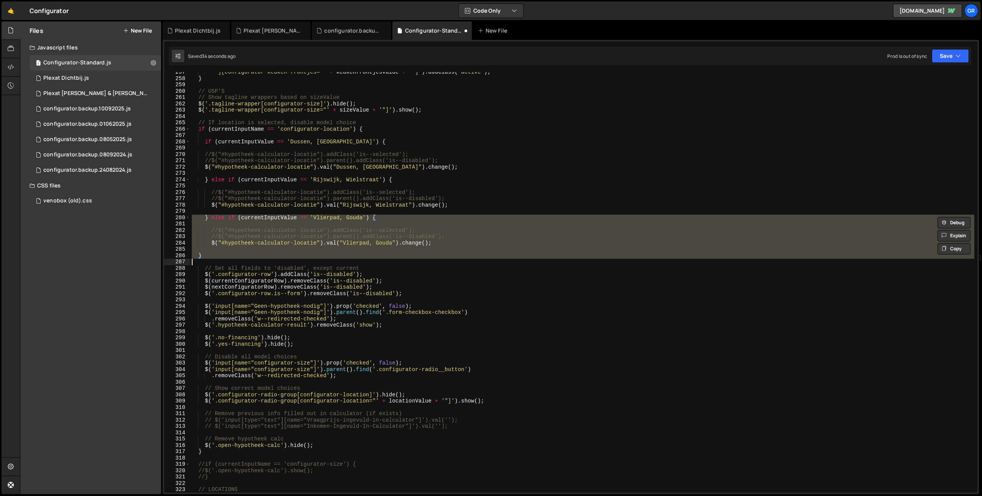
click at [214, 257] on div "'"][configurator-keuken-frontjes="' + keukenfrontjesValue + '"]' ) . addClass (…" at bounding box center [582, 285] width 784 height 433
click at [224, 256] on div "'"][configurator-keuken-frontjes="' + keukenfrontjesValue + '"]' ) . addClass (…" at bounding box center [582, 282] width 784 height 421
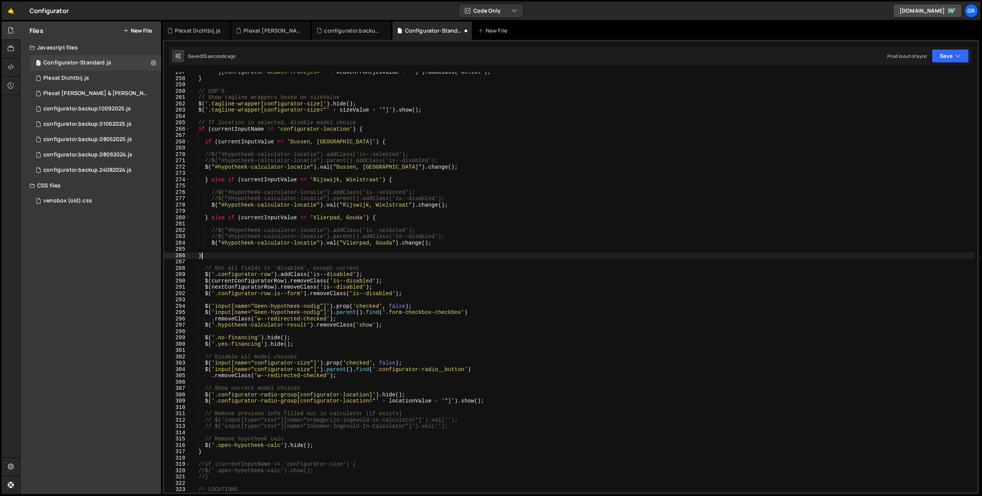
click at [224, 256] on div "'"][configurator-keuken-frontjes="' + keukenfrontjesValue + '"]' ) . addClass (…" at bounding box center [582, 285] width 784 height 433
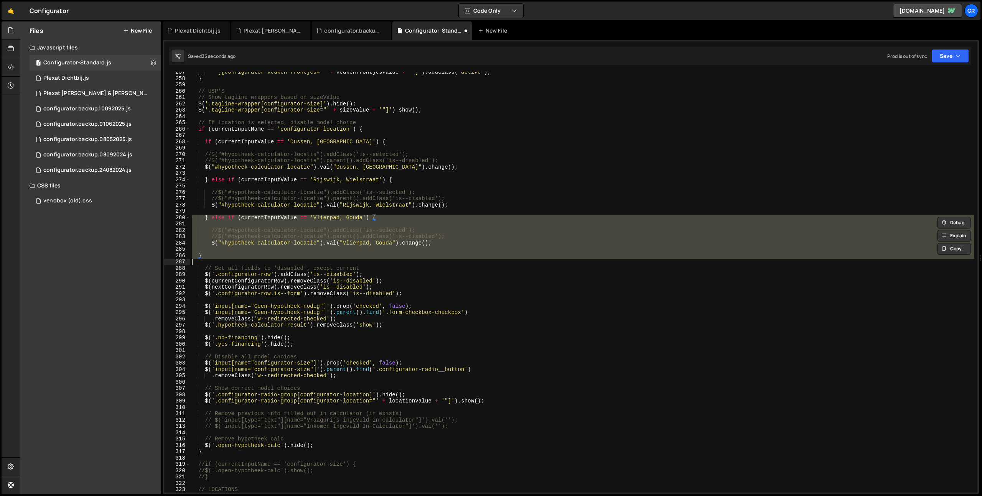
click at [224, 256] on div "'"][configurator-keuken-frontjes="' + keukenfrontjesValue + '"]' ) . addClass (…" at bounding box center [582, 285] width 784 height 433
click at [232, 256] on div "'"][configurator-keuken-frontjes="' + keukenfrontjesValue + '"]' ) . addClass (…" at bounding box center [582, 282] width 784 height 421
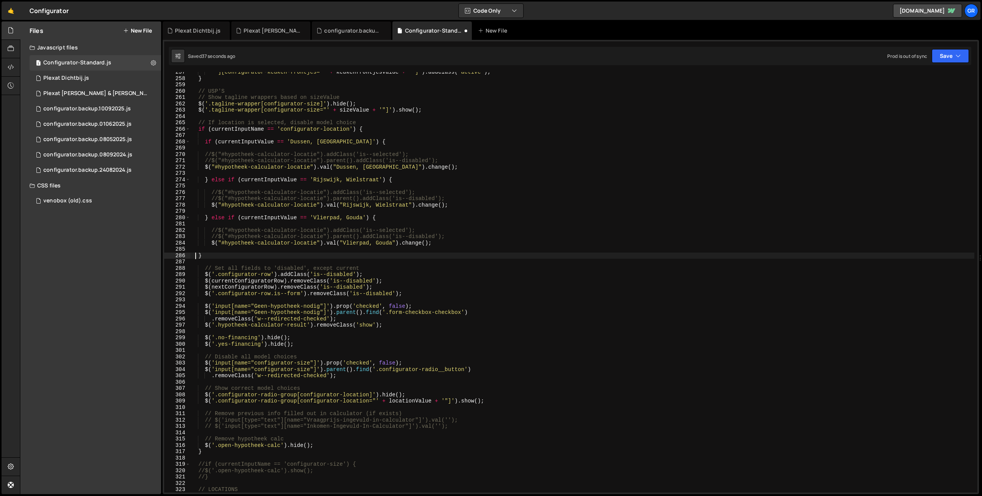
click at [196, 254] on div "'"][configurator-keuken-frontjes="' + keukenfrontjesValue + '"]' ) . addClass (…" at bounding box center [582, 285] width 784 height 433
click at [663, 59] on button "Save" at bounding box center [950, 56] width 37 height 14
click at [663, 73] on div "Save to Staging S" at bounding box center [925, 75] width 80 height 8
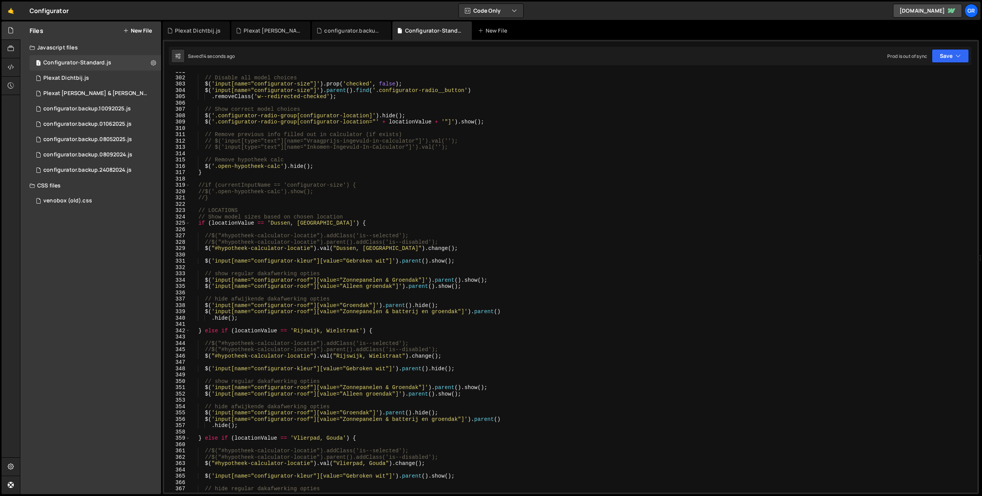
scroll to position [1933, 0]
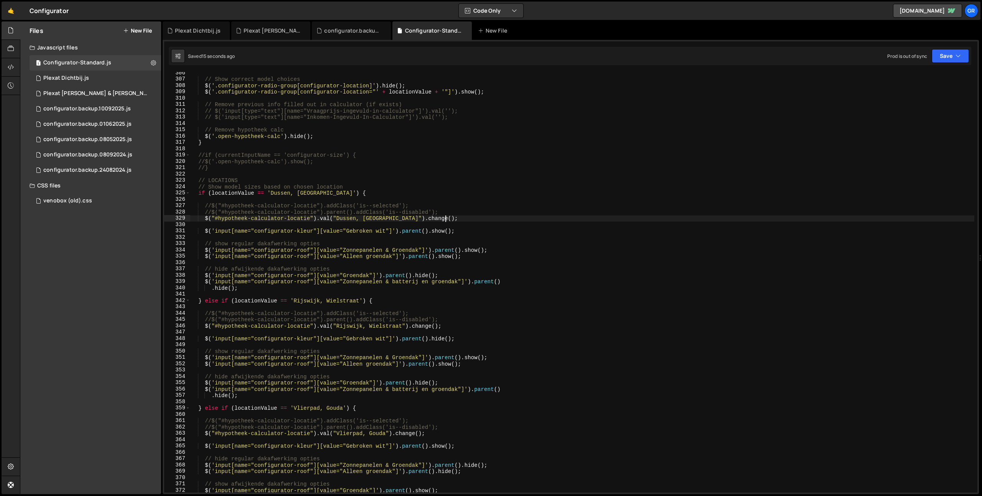
click at [445, 218] on div "// Show correct model choices $ ( '.configurator-radio-group[configurator-locat…" at bounding box center [582, 286] width 784 height 433
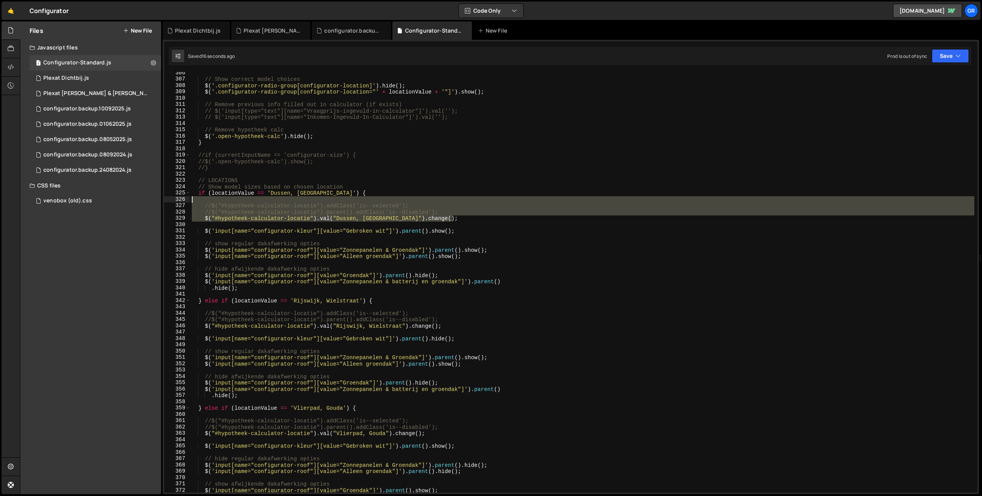
drag, startPoint x: 453, startPoint y: 218, endPoint x: 452, endPoint y: 196, distance: 21.5
click at [452, 196] on div "// Show correct model choices $ ( '.configurator-radio-group[configurator-locat…" at bounding box center [582, 286] width 784 height 433
type textarea "//$("#hypotheek-calculator-locatie").addClass('is--selected');"
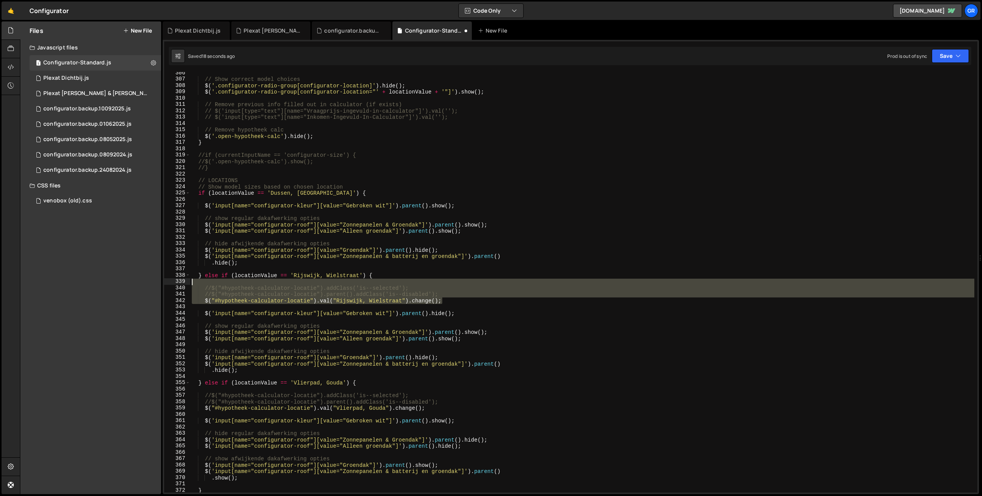
drag, startPoint x: 463, startPoint y: 302, endPoint x: 464, endPoint y: 277, distance: 24.6
click at [464, 277] on div "// Show correct model choices $ ( '.configurator-radio-group[configurator-locat…" at bounding box center [582, 286] width 784 height 433
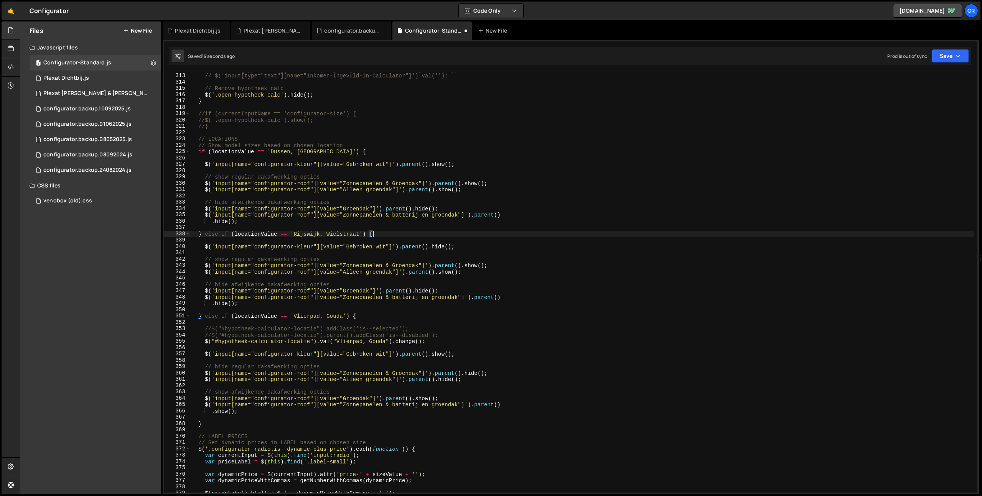
scroll to position [1974, 0]
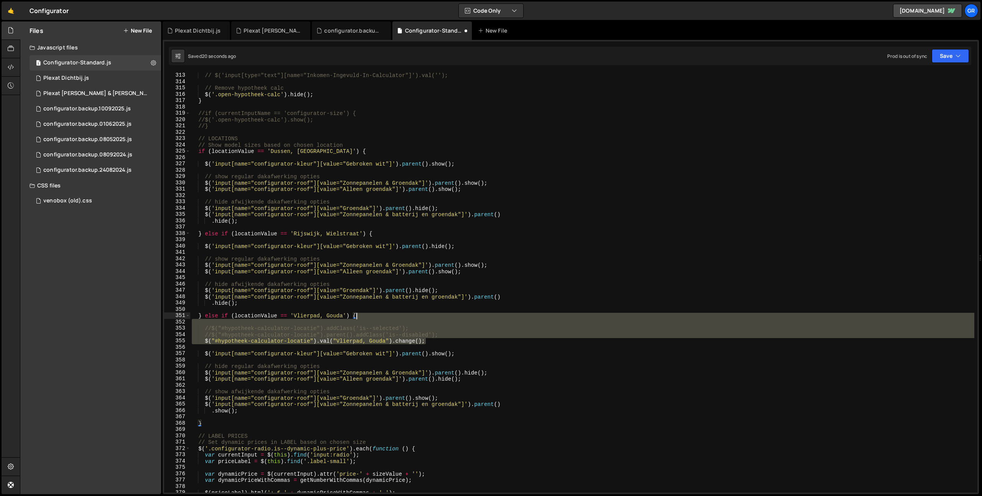
drag, startPoint x: 441, startPoint y: 344, endPoint x: 443, endPoint y: 319, distance: 25.0
click at [443, 319] on div "// $('input[type="text"][name="Vraagprijs-ingevuld-in-calculator"]').val(''); /…" at bounding box center [582, 282] width 784 height 433
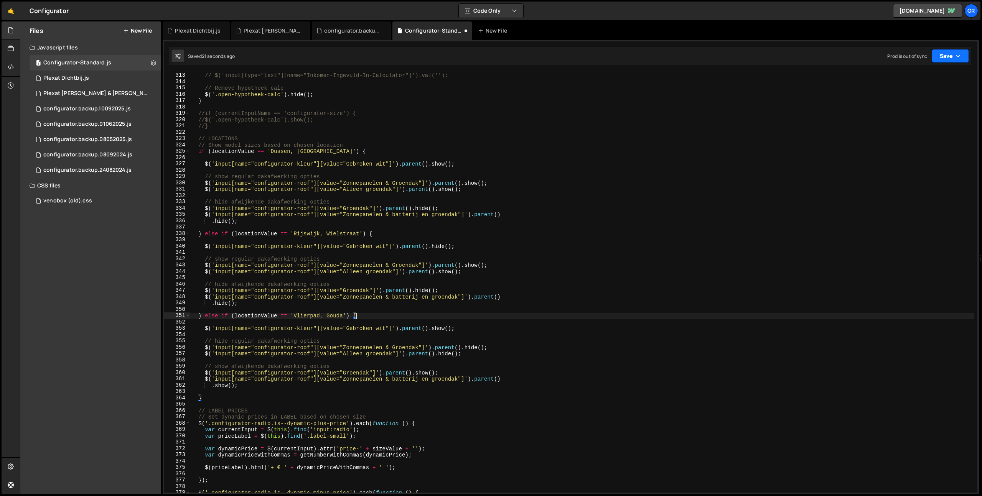
click at [663, 61] on button "Save" at bounding box center [950, 56] width 37 height 14
click at [663, 81] on div "22 seconds ago" at bounding box center [915, 83] width 34 height 7
type textarea ".hide();"
click at [482, 224] on div "// $('input[type="text"][name="Vraagprijs-ingevuld-in-calculator"]').val(''); /…" at bounding box center [582, 282] width 784 height 433
type input "r"
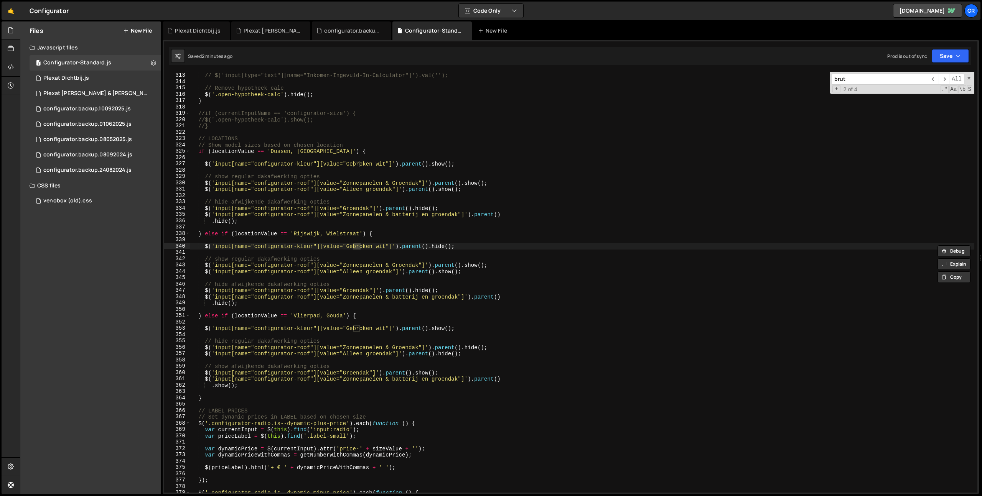
scroll to position [7252, 0]
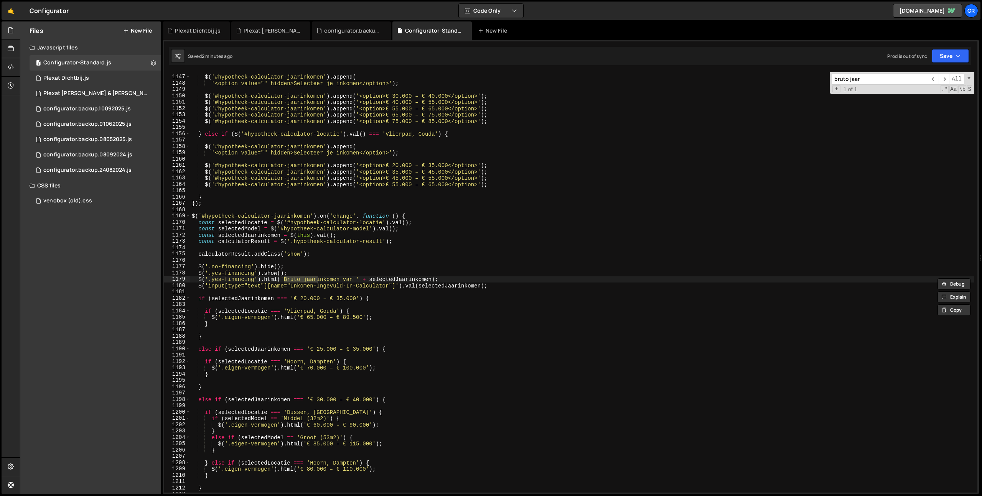
type input "bruto jaar"
click at [287, 281] on div "$ ( '#hypotheek-calculator-jaarinkomen' ) . append ( '<option value="" hidden>S…" at bounding box center [582, 282] width 784 height 421
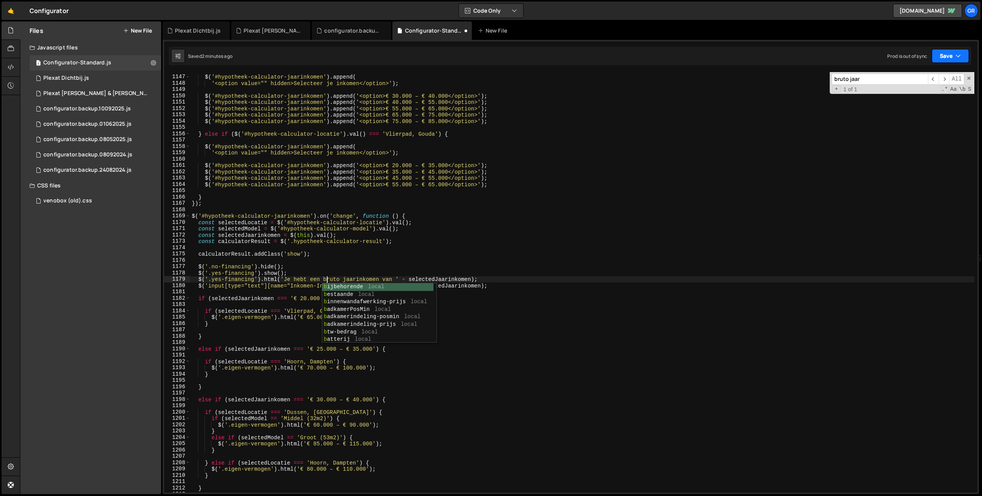
drag, startPoint x: 950, startPoint y: 54, endPoint x: 936, endPoint y: 73, distance: 23.9
click at [663, 54] on button "Save" at bounding box center [950, 56] width 37 height 14
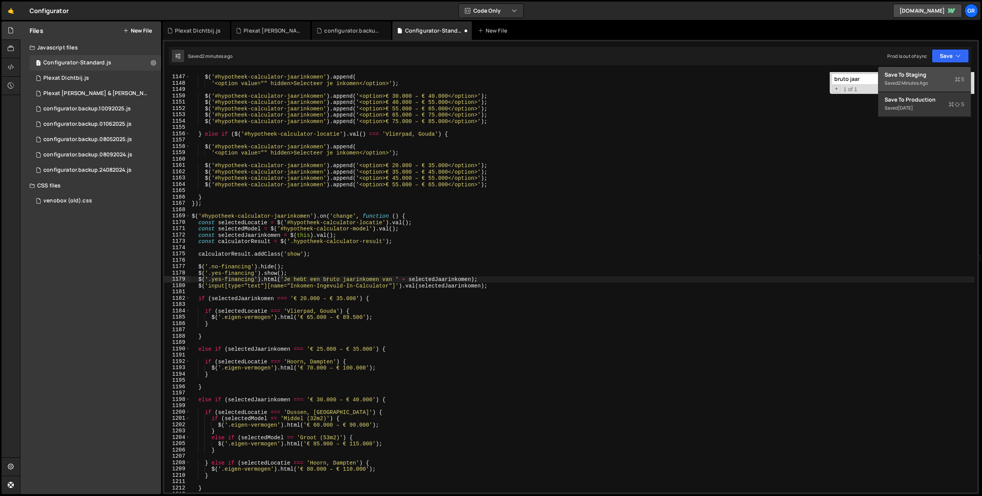
click at [663, 72] on div "Save to Staging S" at bounding box center [925, 75] width 80 height 8
click at [566, 224] on div "$ ( '#hypotheek-calculator-jaarinkomen' ) . append ( '<option value="" hidden>S…" at bounding box center [582, 284] width 784 height 433
click at [532, 240] on div "$ ( '#hypotheek-calculator-jaarinkomen' ) . append ( '<option value="" hidden>S…" at bounding box center [582, 284] width 784 height 433
click at [420, 286] on div "$ ( '#hypotheek-calculator-jaarinkomen' ) . append ( '<option value="" hidden>S…" at bounding box center [582, 284] width 784 height 433
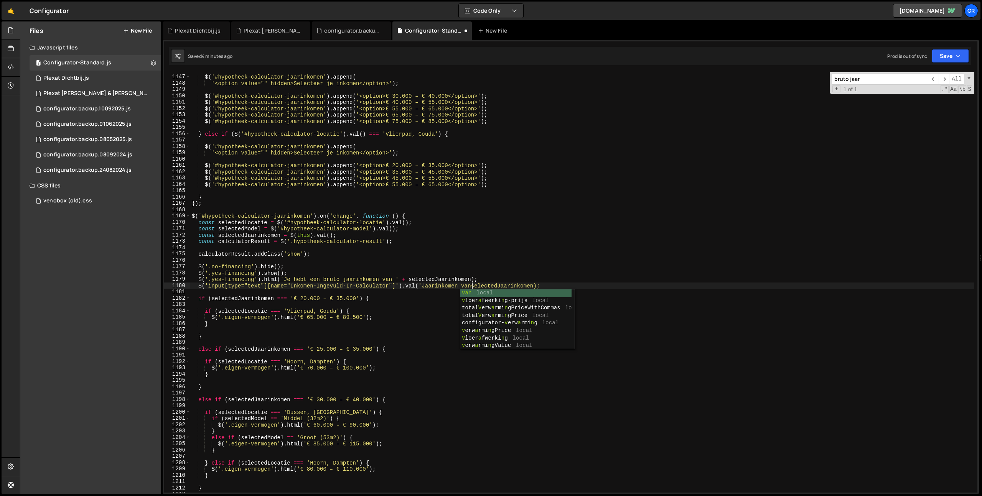
scroll to position [0, 20]
click at [285, 280] on div "$ ( '#hypotheek-calculator-jaarinkomen' ) . append ( '<option value="" hidden>S…" at bounding box center [582, 284] width 784 height 433
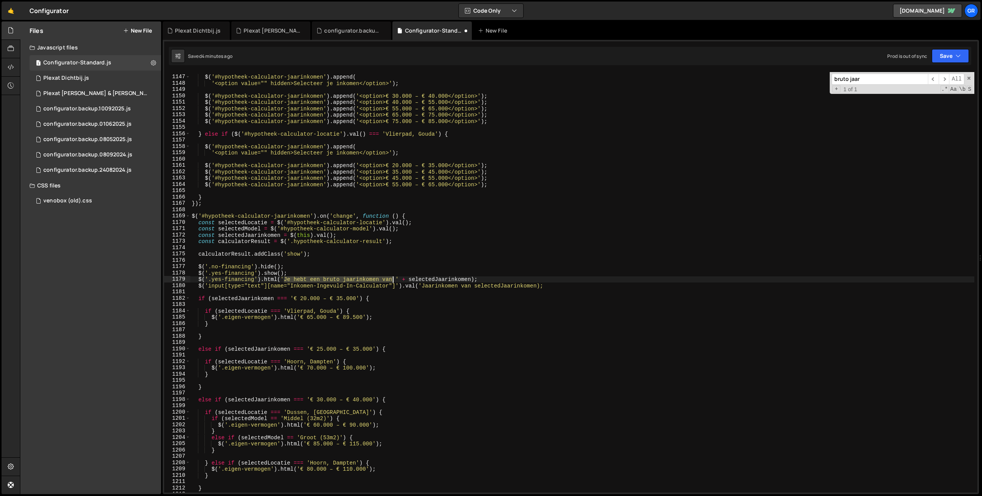
drag, startPoint x: 392, startPoint y: 280, endPoint x: 455, endPoint y: 295, distance: 64.4
click at [392, 280] on div "$ ( '#hypotheek-calculator-jaarinkomen' ) . append ( '<option value="" hidden>S…" at bounding box center [582, 284] width 784 height 433
click at [430, 288] on div "$ ( '#hypotheek-calculator-jaarinkomen' ) . append ( '<option value="" hidden>S…" at bounding box center [582, 284] width 784 height 433
paste textarea "e hebt een bruto jaarinkomen va"
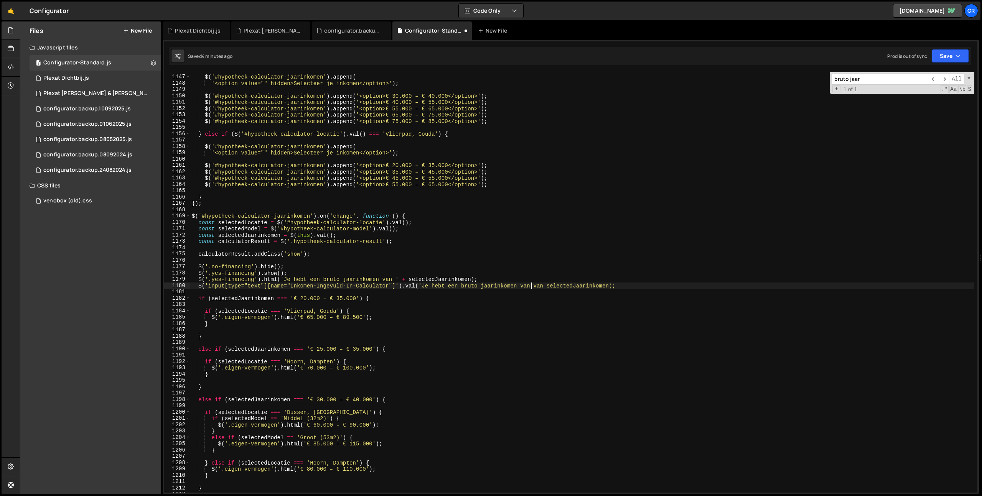
click at [547, 285] on div "$ ( '#hypotheek-calculator-jaarinkomen' ) . append ( '<option value="" hidden>S…" at bounding box center [582, 284] width 784 height 433
drag, startPoint x: 422, startPoint y: 286, endPoint x: 451, endPoint y: 286, distance: 28.8
click at [451, 286] on div "$ ( '#hypotheek-calculator-jaarinkomen' ) . append ( '<option value="" hidden>S…" at bounding box center [582, 284] width 784 height 433
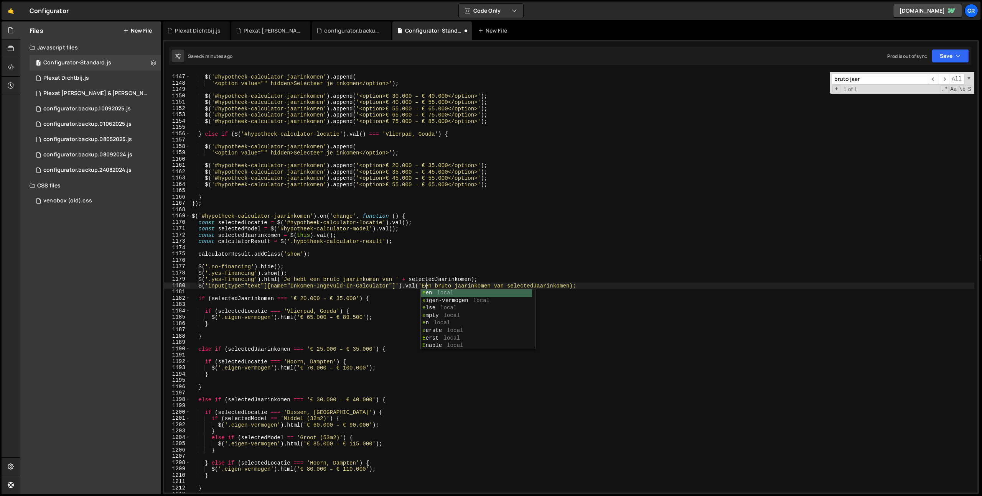
drag, startPoint x: 511, startPoint y: 285, endPoint x: 526, endPoint y: 288, distance: 16.1
click at [511, 285] on div "$ ( '#hypotheek-calculator-jaarinkomen' ) . append ( '<option value="" hidden>S…" at bounding box center [582, 284] width 784 height 433
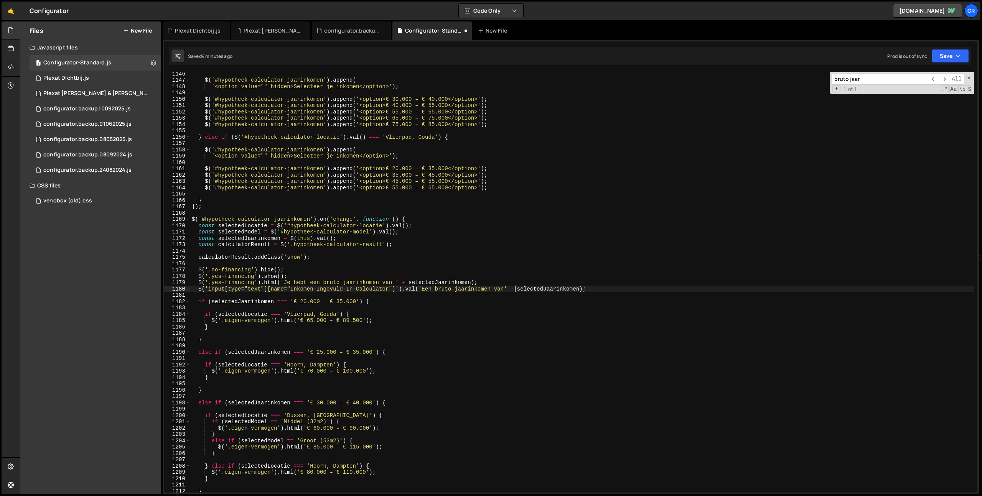
scroll to position [7249, 0]
click at [663, 56] on button "Save" at bounding box center [950, 56] width 37 height 14
click at [663, 76] on div "Save to Staging S" at bounding box center [925, 75] width 80 height 8
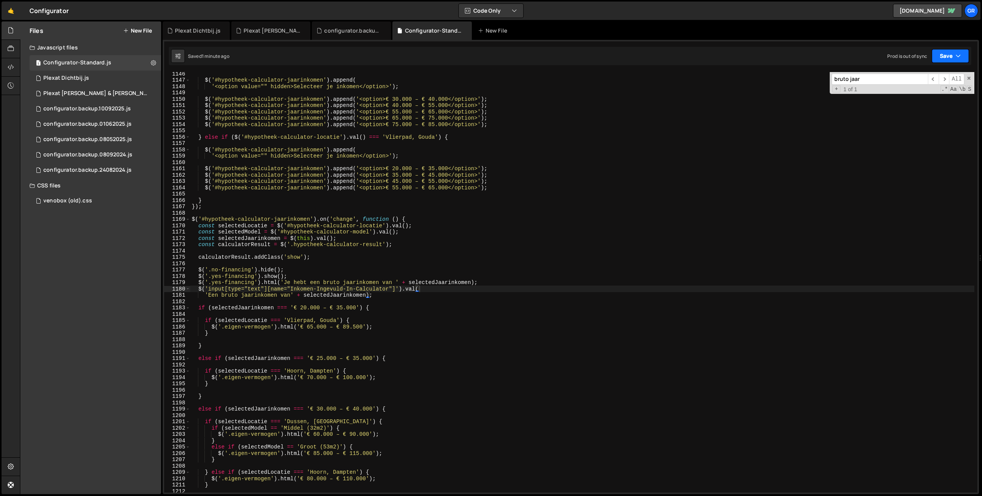
click at [663, 51] on button "Save" at bounding box center [950, 56] width 37 height 14
drag, startPoint x: 944, startPoint y: 71, endPoint x: 935, endPoint y: 74, distance: 10.1
click at [663, 71] on div "Save to Staging S" at bounding box center [925, 75] width 80 height 8
type textarea "$('#hypotheek-calculator-jaarinkomen').on('change', function () {"
click at [572, 219] on div "$ ( '#hypotheek-calculator-jaarinkomen' ) . append ( '<option value="" hidden>S…" at bounding box center [582, 287] width 784 height 433
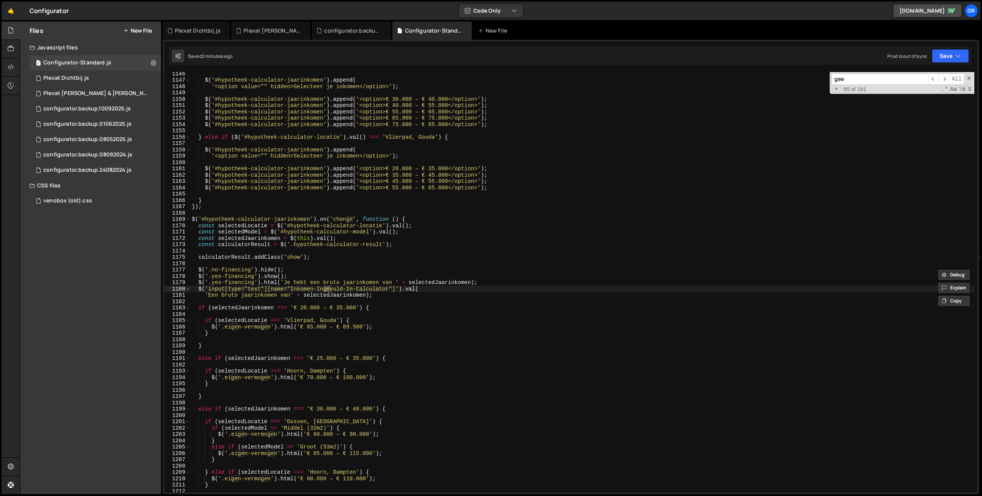
scroll to position [404, 0]
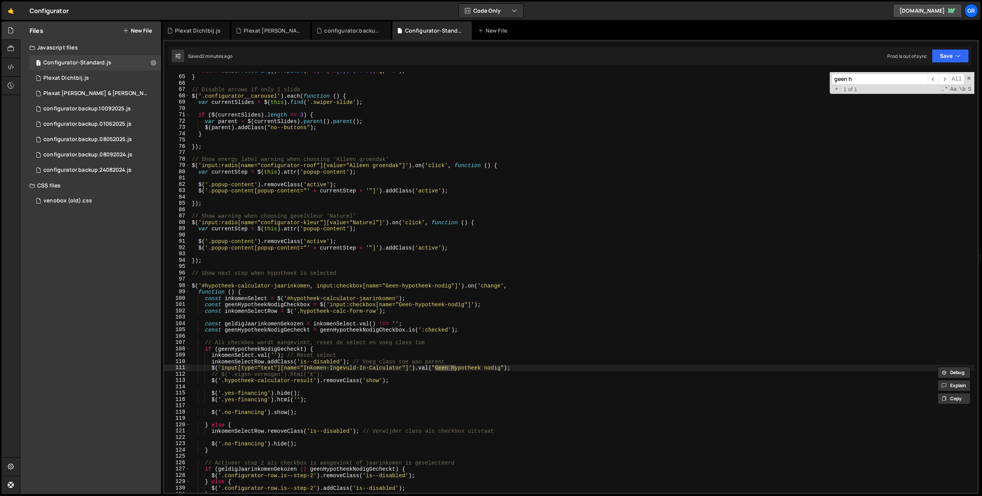
type input "geen h"
